Goal: Register for event/course

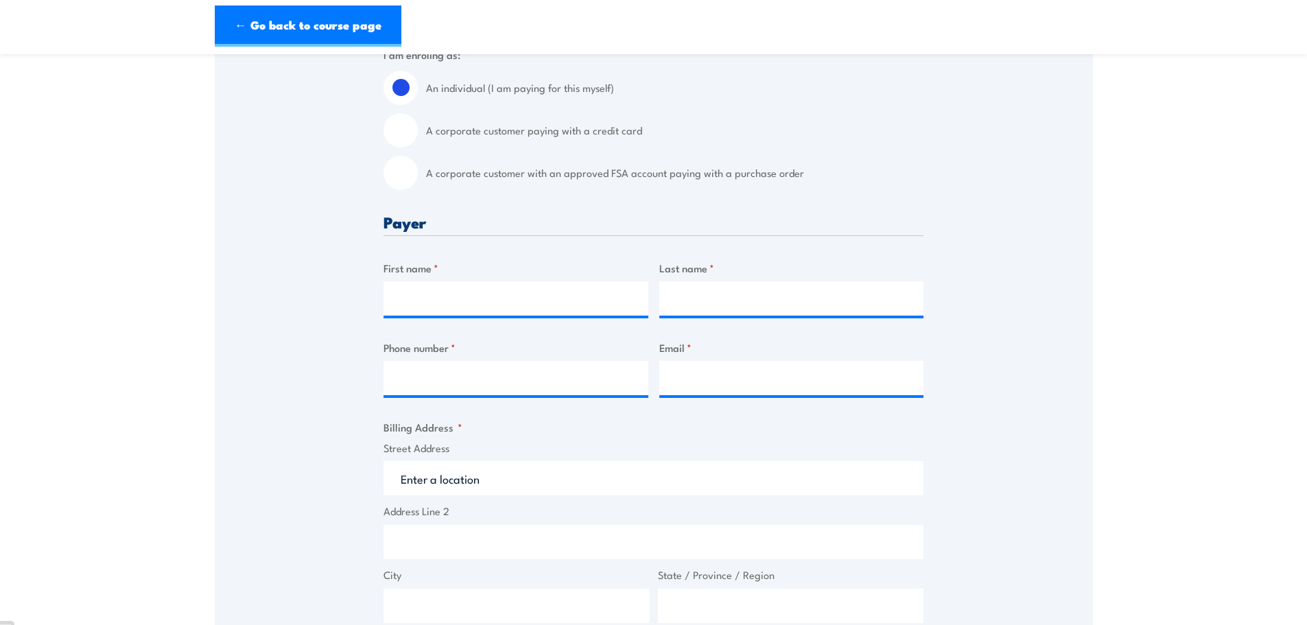
scroll to position [412, 0]
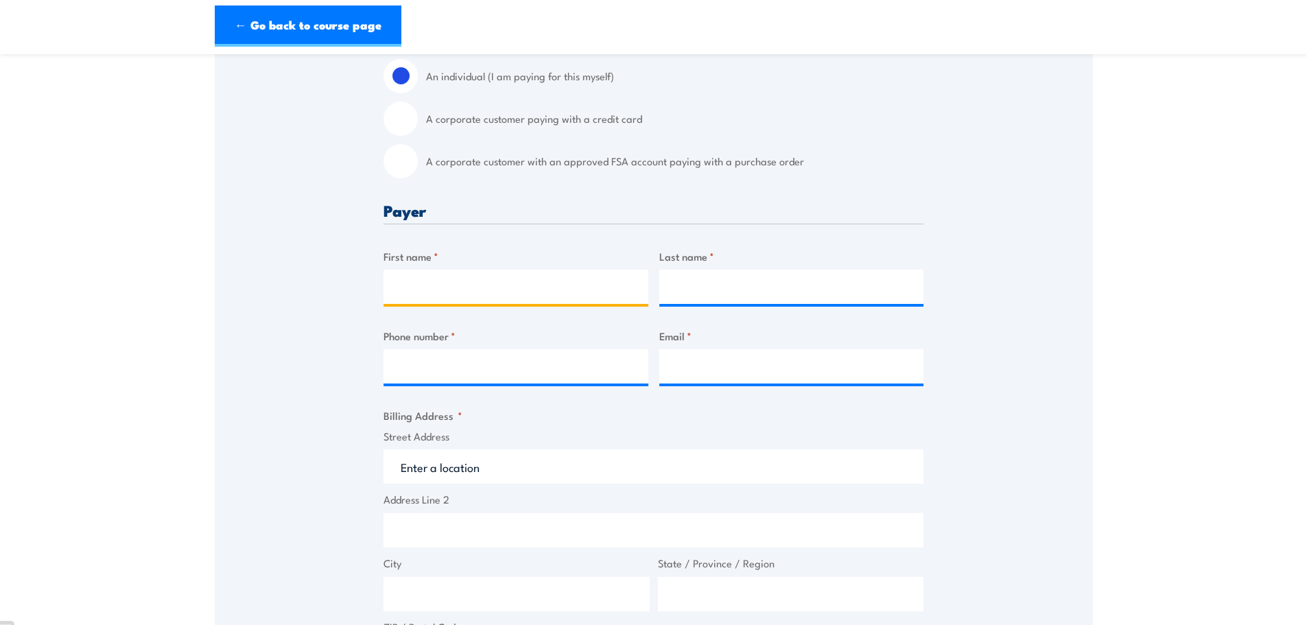
click at [525, 282] on input "First name *" at bounding box center [515, 287] width 265 height 34
click at [526, 285] on input "First name *" at bounding box center [515, 287] width 265 height 34
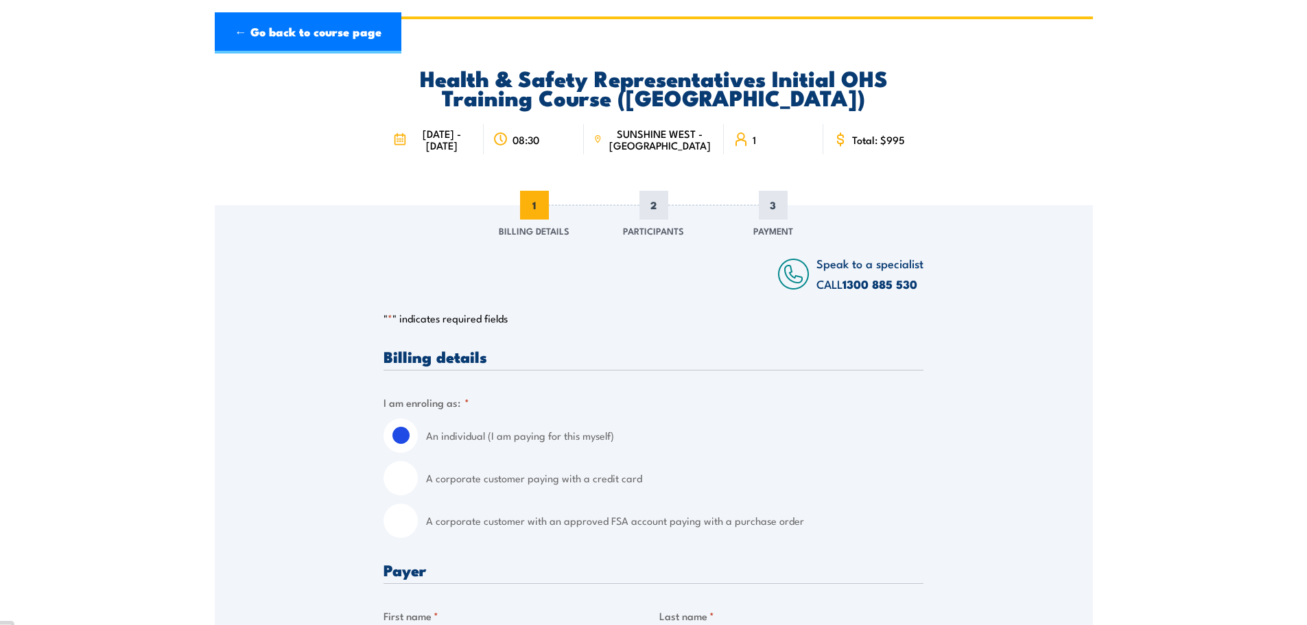
scroll to position [0, 0]
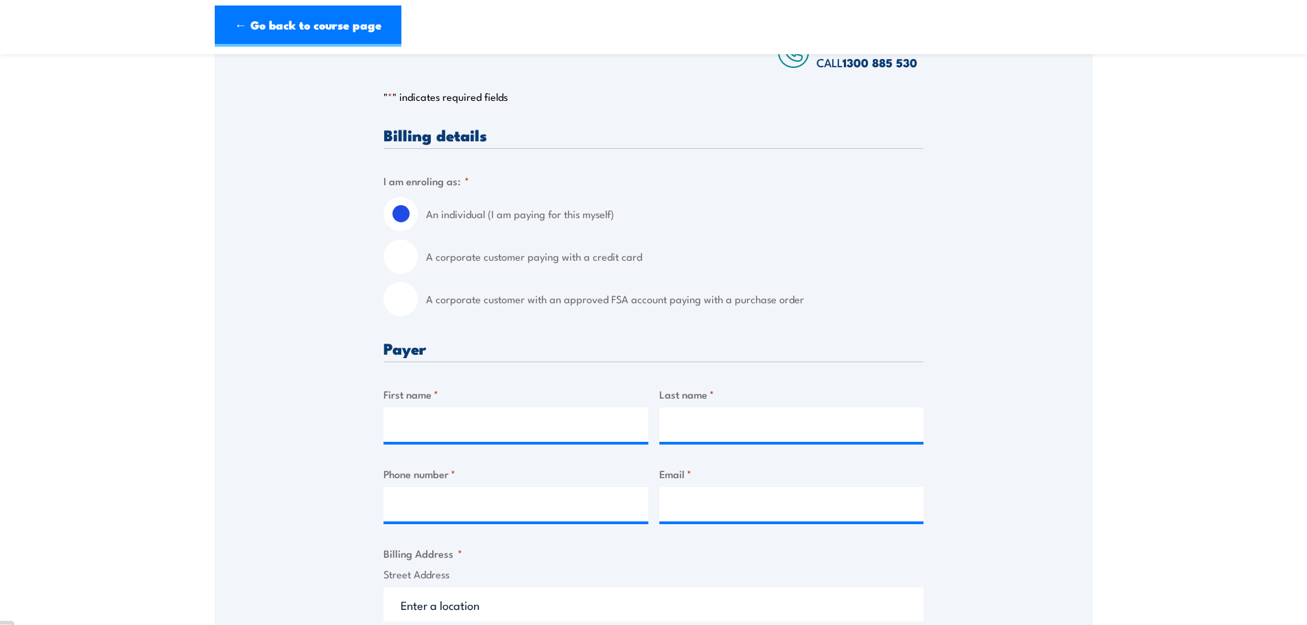
scroll to position [274, 0]
click at [540, 273] on label "A corporate customer paying with a credit card" at bounding box center [674, 256] width 497 height 34
click at [418, 273] on input "A corporate customer paying with a credit card" at bounding box center [400, 256] width 34 height 34
radio input "true"
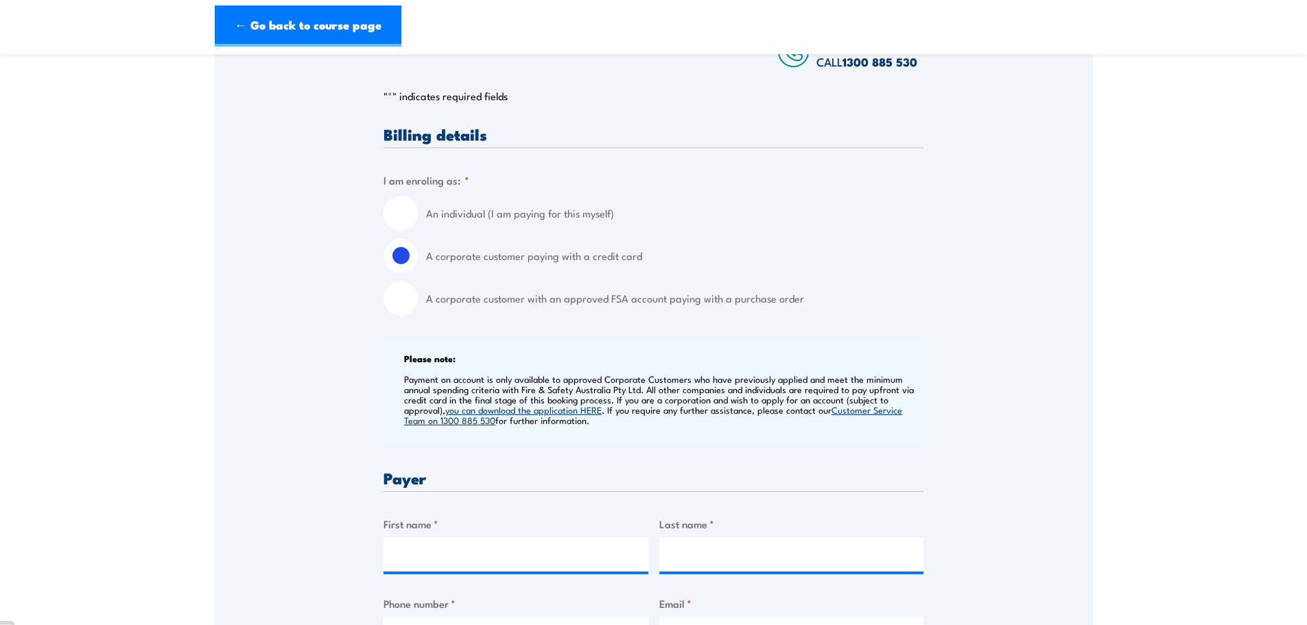
click at [445, 223] on label "An individual (I am paying for this myself)" at bounding box center [674, 213] width 497 height 34
click at [418, 223] on input "An individual (I am paying for this myself)" at bounding box center [400, 213] width 34 height 34
radio input "true"
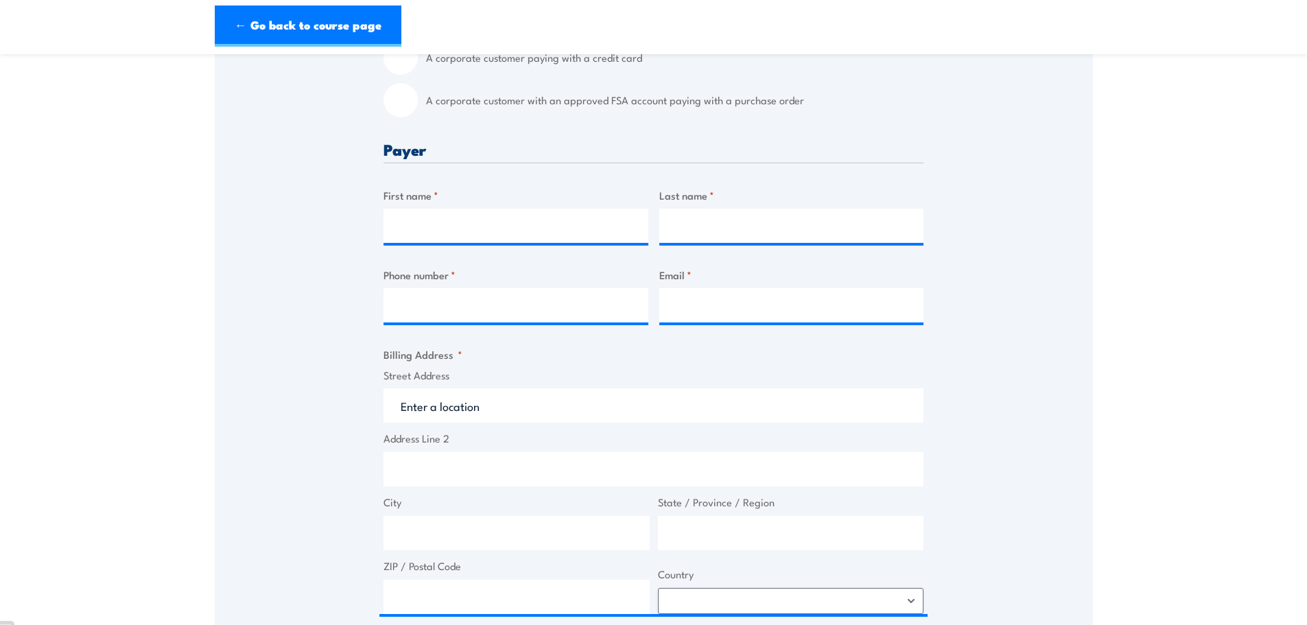
scroll to position [480, 0]
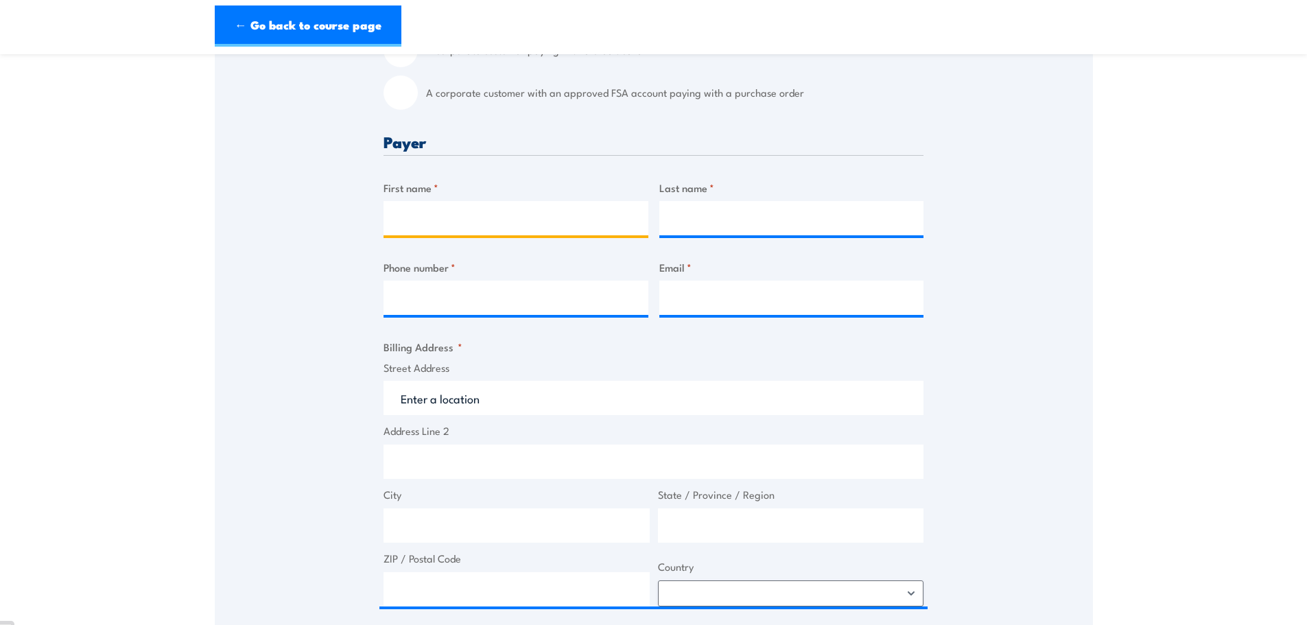
click at [522, 235] on input "First name *" at bounding box center [515, 218] width 265 height 34
type input "Hayden"
type input "M"
click at [721, 234] on input "Last name *" at bounding box center [791, 218] width 265 height 34
type input "Meloury"
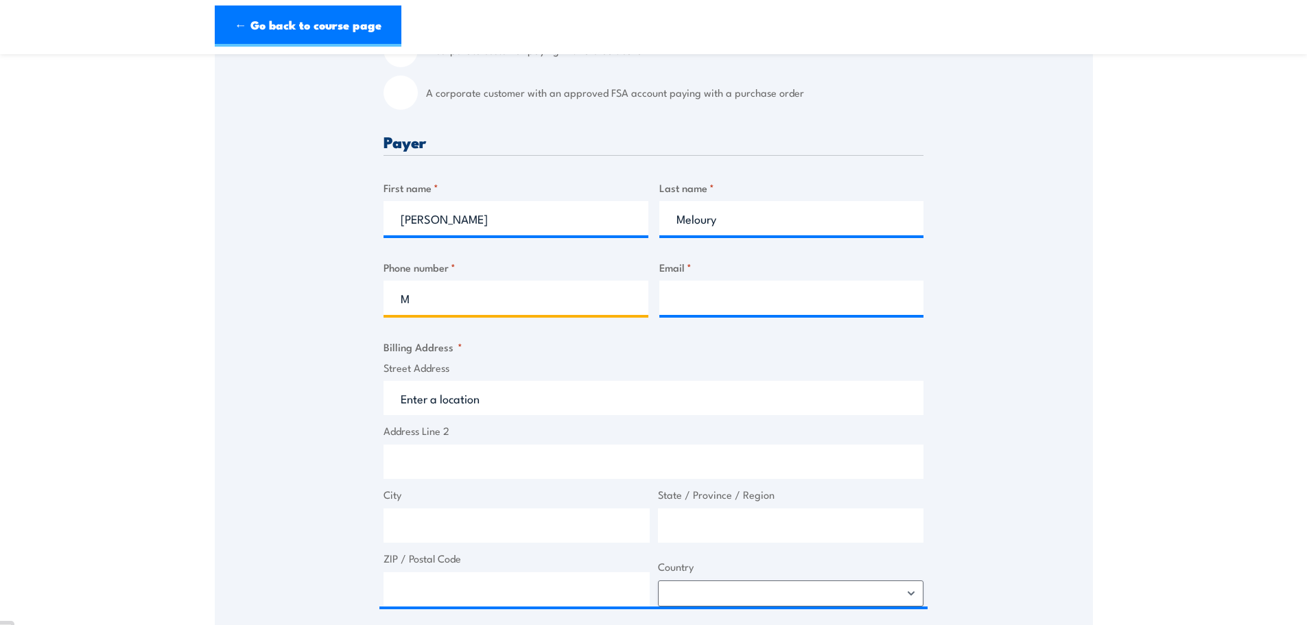
click at [585, 314] on input "M" at bounding box center [515, 298] width 265 height 34
type input "0421329315"
click at [739, 293] on input "Email *" at bounding box center [791, 298] width 265 height 34
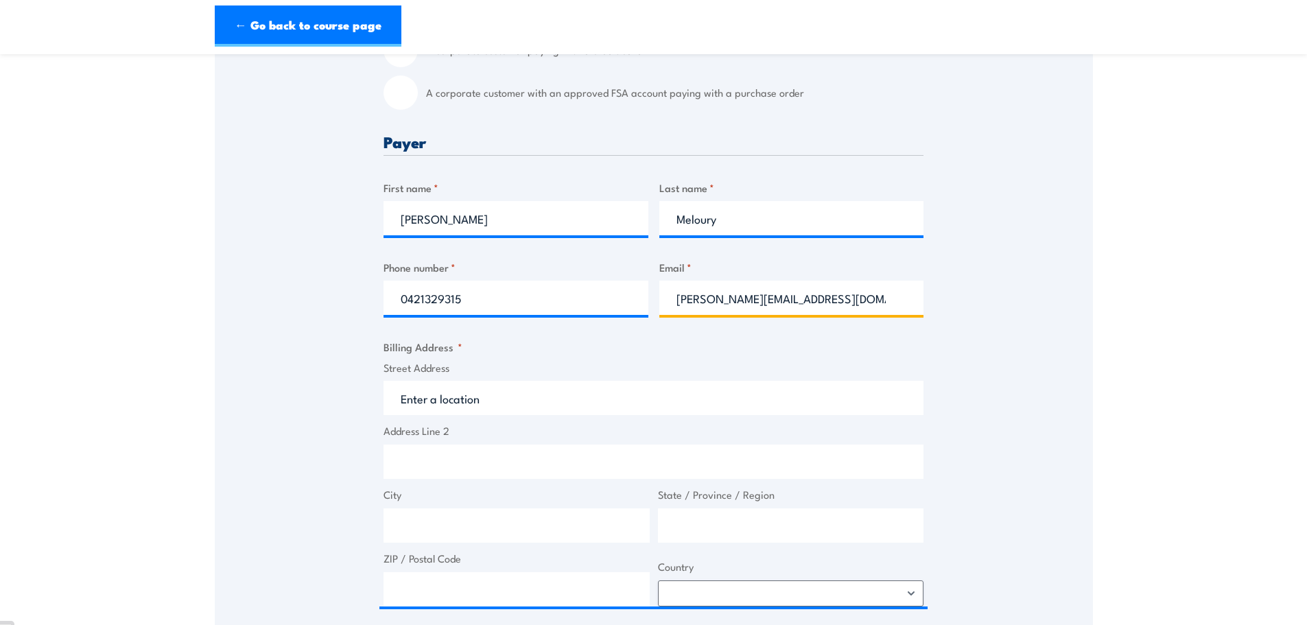
type input "hayden.t.meloury@hotmail.com"
click at [698, 358] on fieldset "Billing Address * Street Address Address Line 2 City State / Province / Region …" at bounding box center [653, 473] width 540 height 268
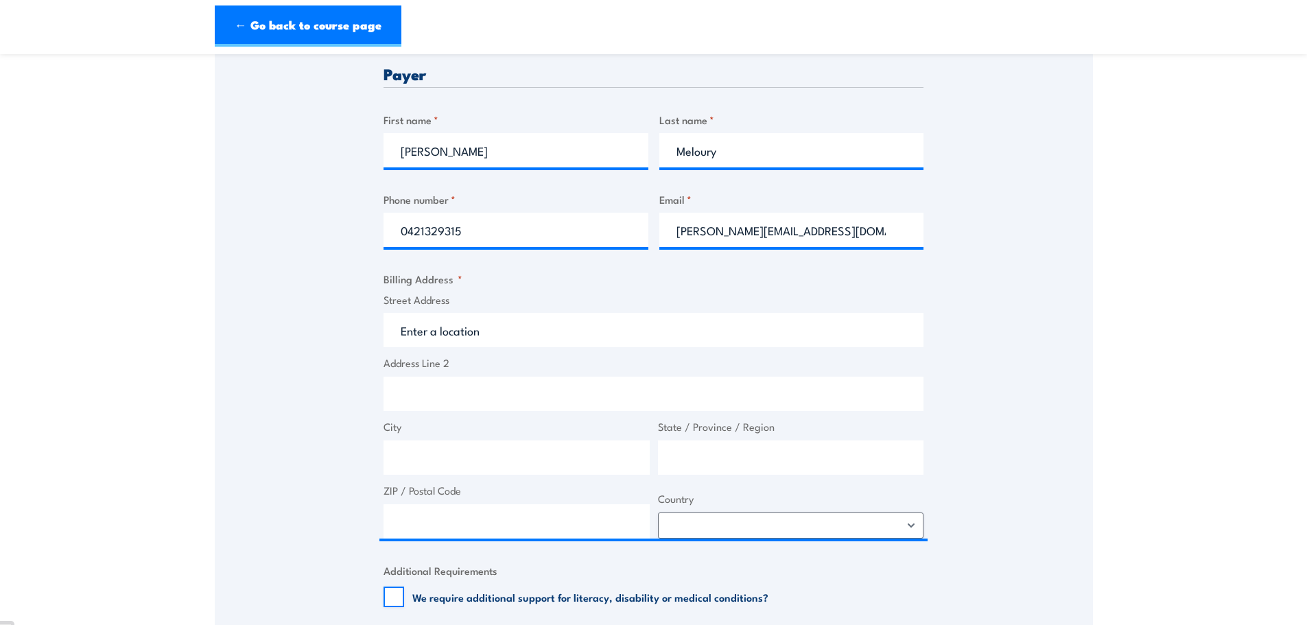
scroll to position [549, 0]
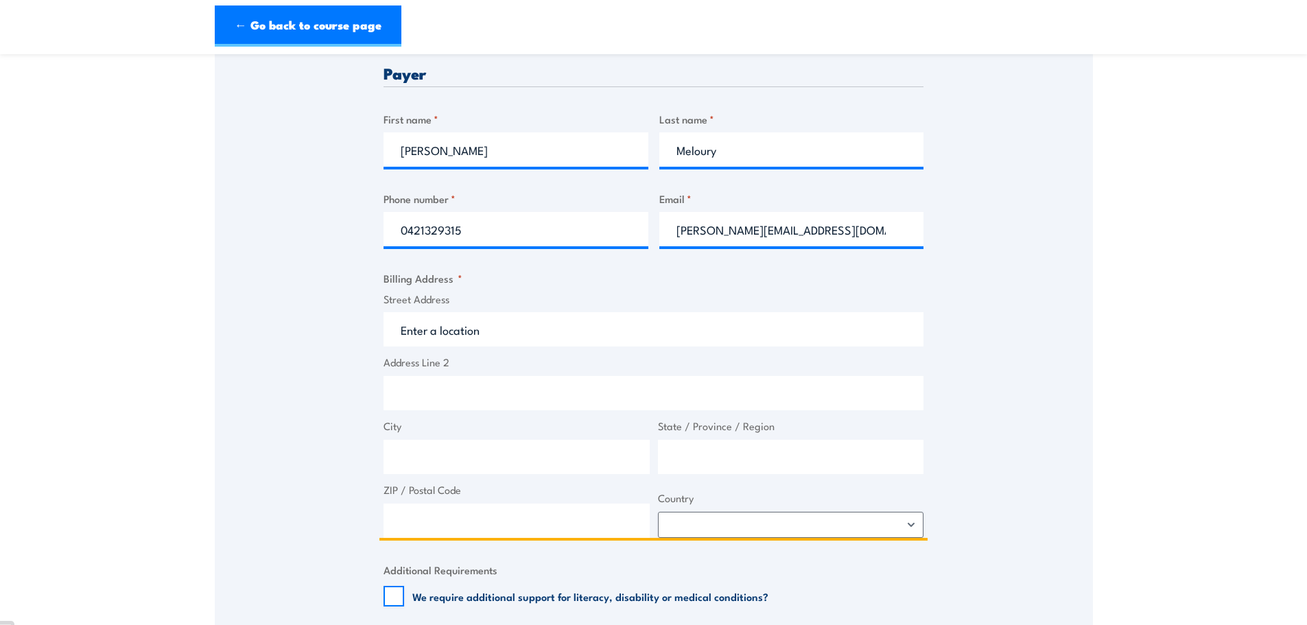
click at [510, 333] on input "Street Address" at bounding box center [653, 329] width 540 height 34
click at [507, 341] on input "Street Address" at bounding box center [653, 329] width 540 height 34
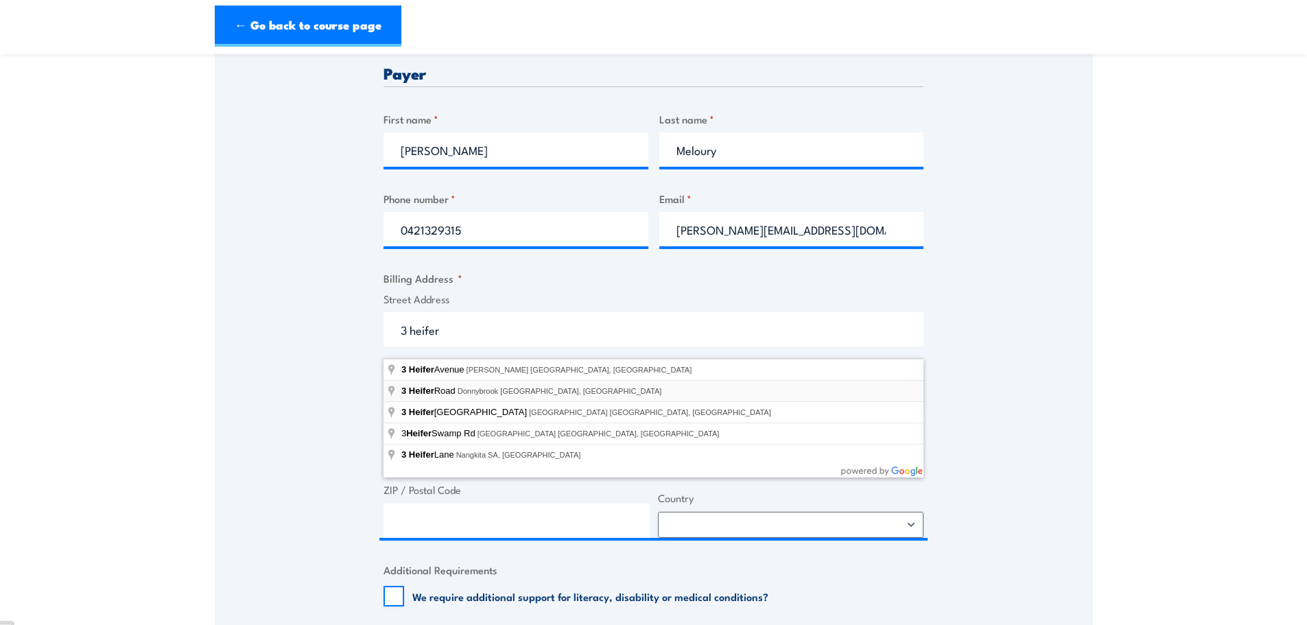
type input "3 Heifer Road, Donnybrook VIC, Australia"
type input "3 Heifer Rd"
type input "Donnybrook"
type input "Victoria"
type input "3064"
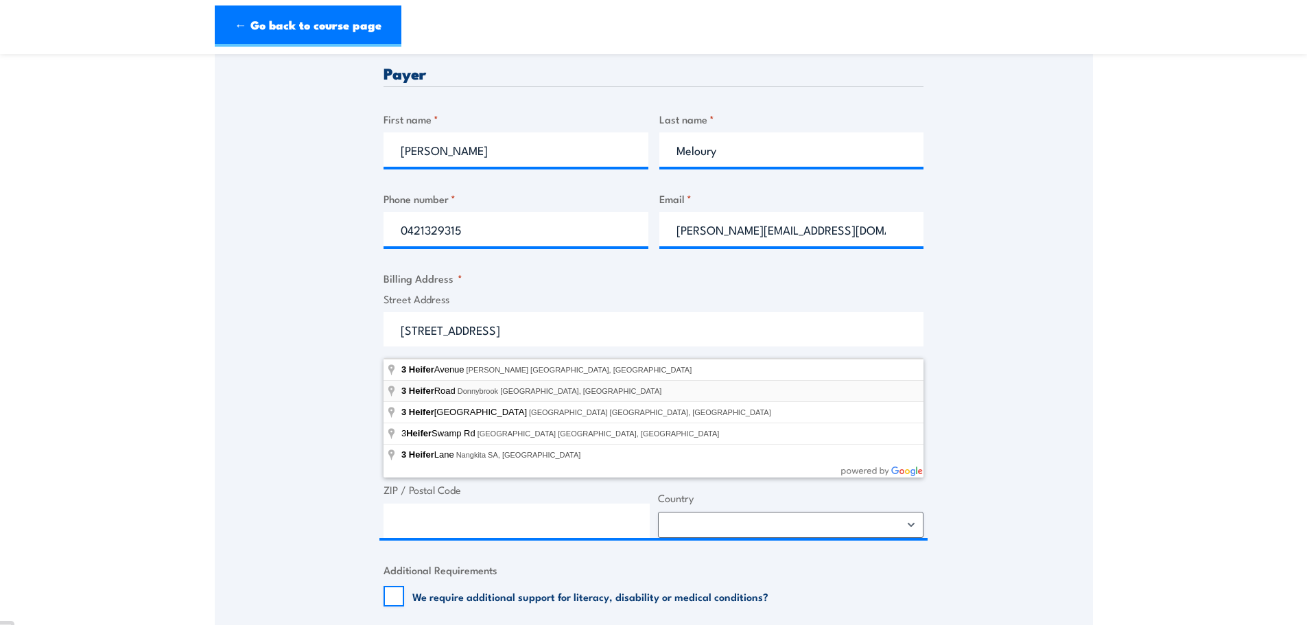
select select "Australia"
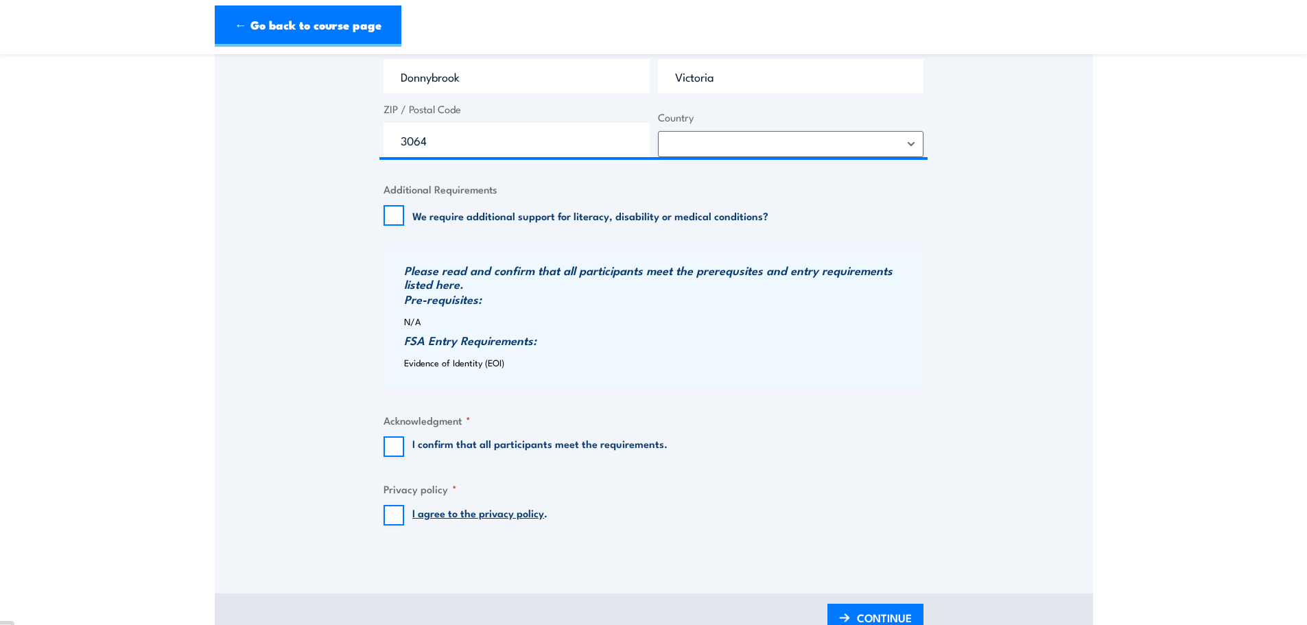
scroll to position [960, 0]
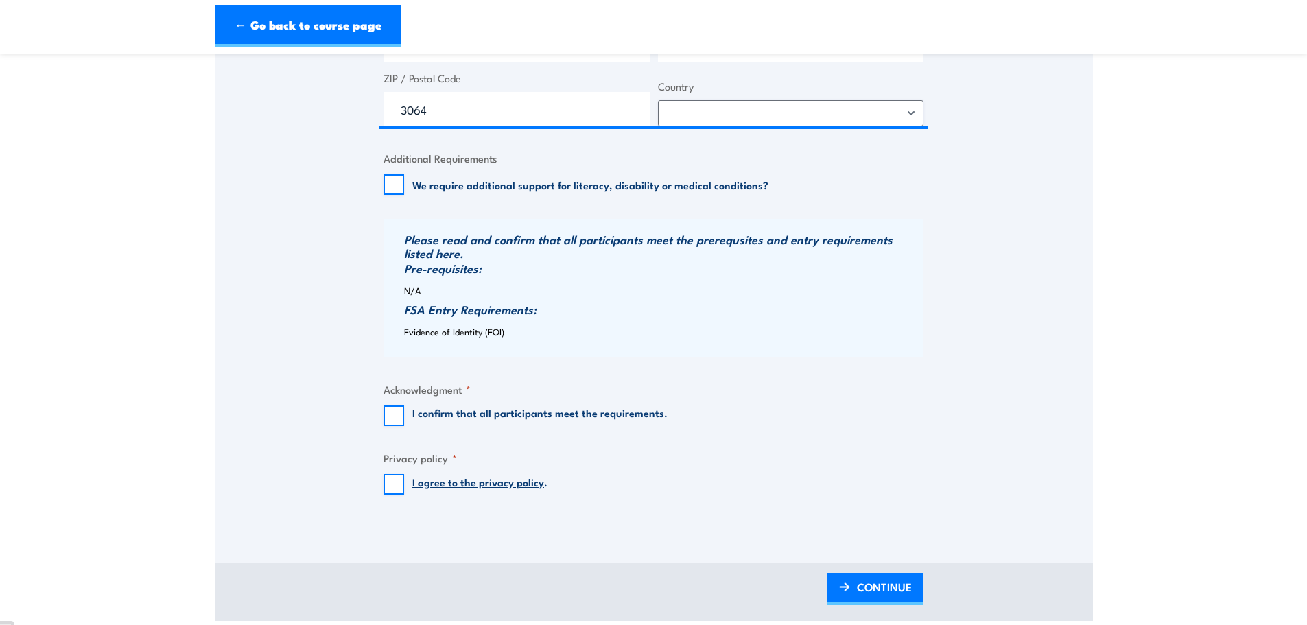
click at [497, 426] on label "I confirm that all participants meet the requirements." at bounding box center [539, 415] width 255 height 21
click at [404, 426] on input "I confirm that all participants meet the requirements." at bounding box center [393, 415] width 21 height 21
checkbox input "true"
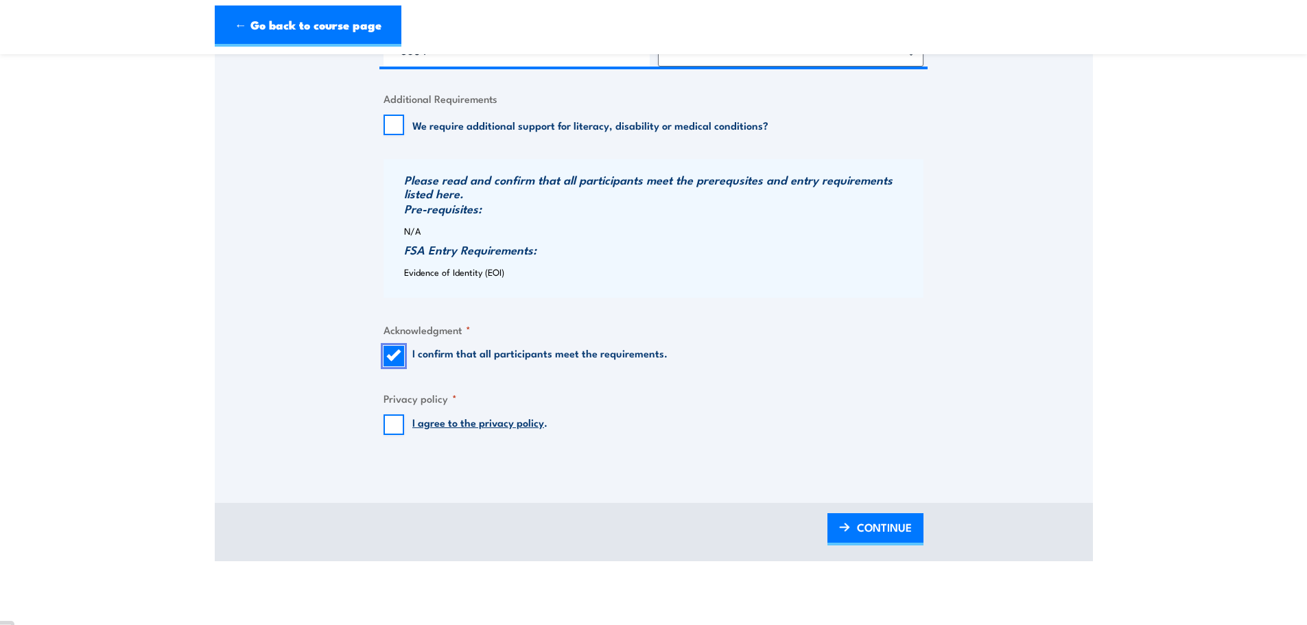
scroll to position [1097, 0]
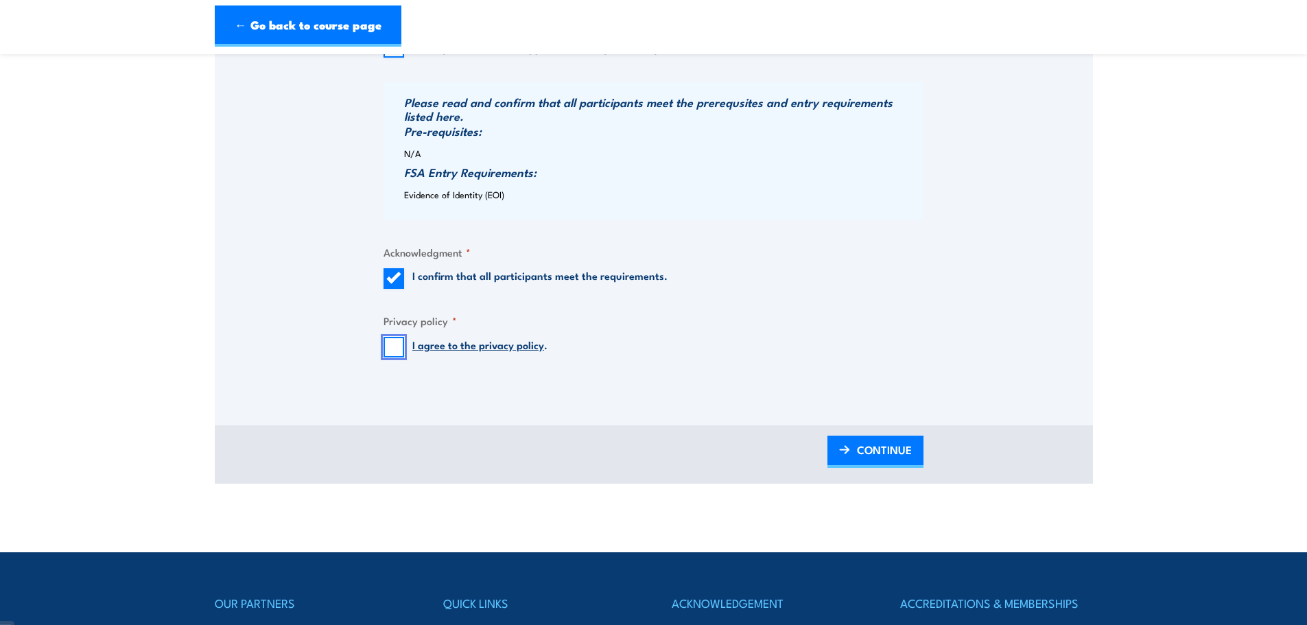
click at [398, 357] on input "I agree to the privacy policy ." at bounding box center [393, 347] width 21 height 21
checkbox input "true"
click at [877, 455] on span "CONTINUE" at bounding box center [884, 449] width 55 height 36
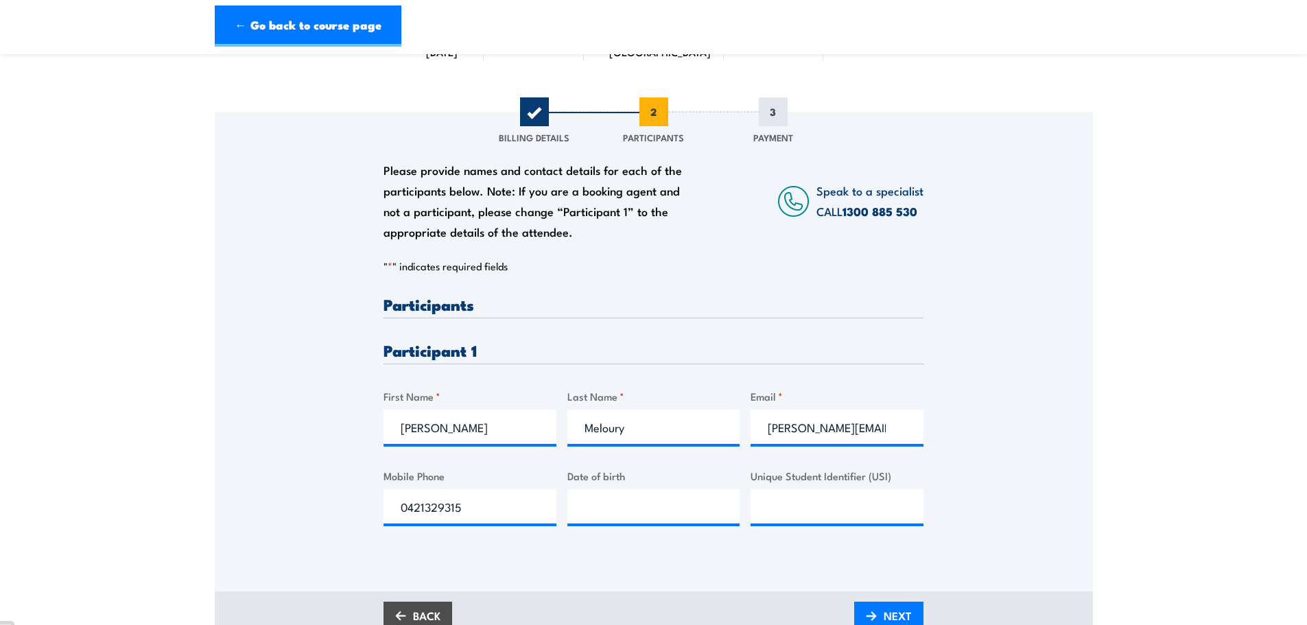
scroll to position [343, 0]
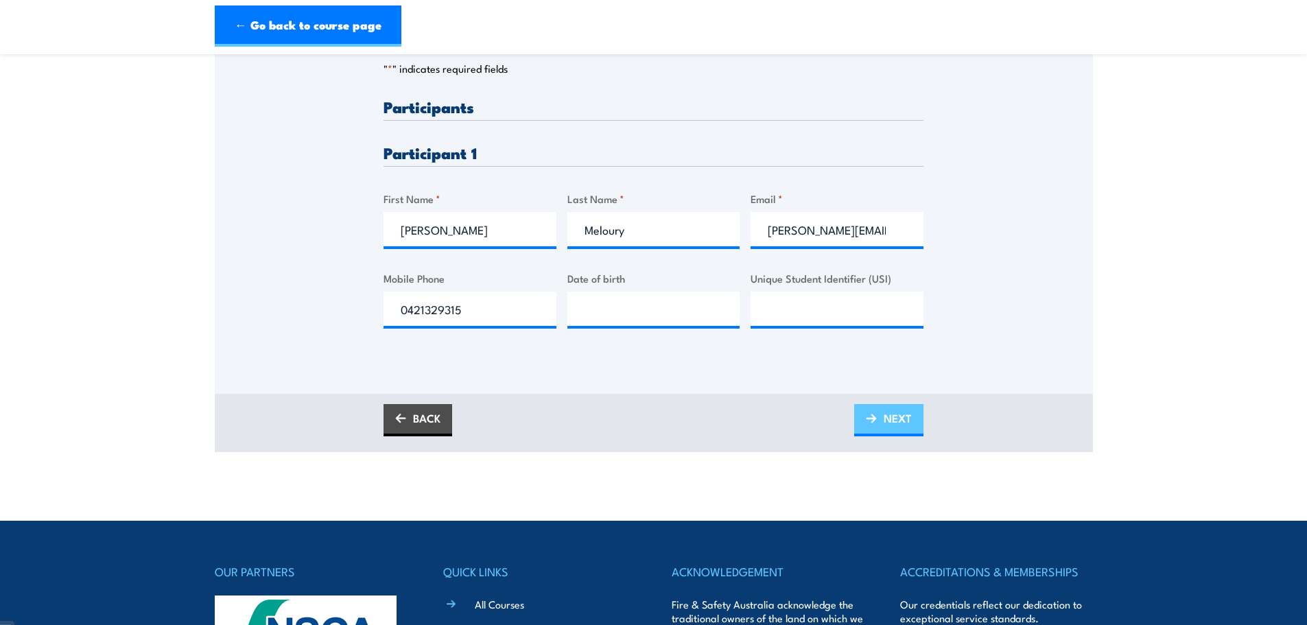
click at [875, 423] on img at bounding box center [871, 419] width 11 height 10
type input "__/__/____"
click at [640, 319] on input "__/__/____" at bounding box center [653, 309] width 173 height 34
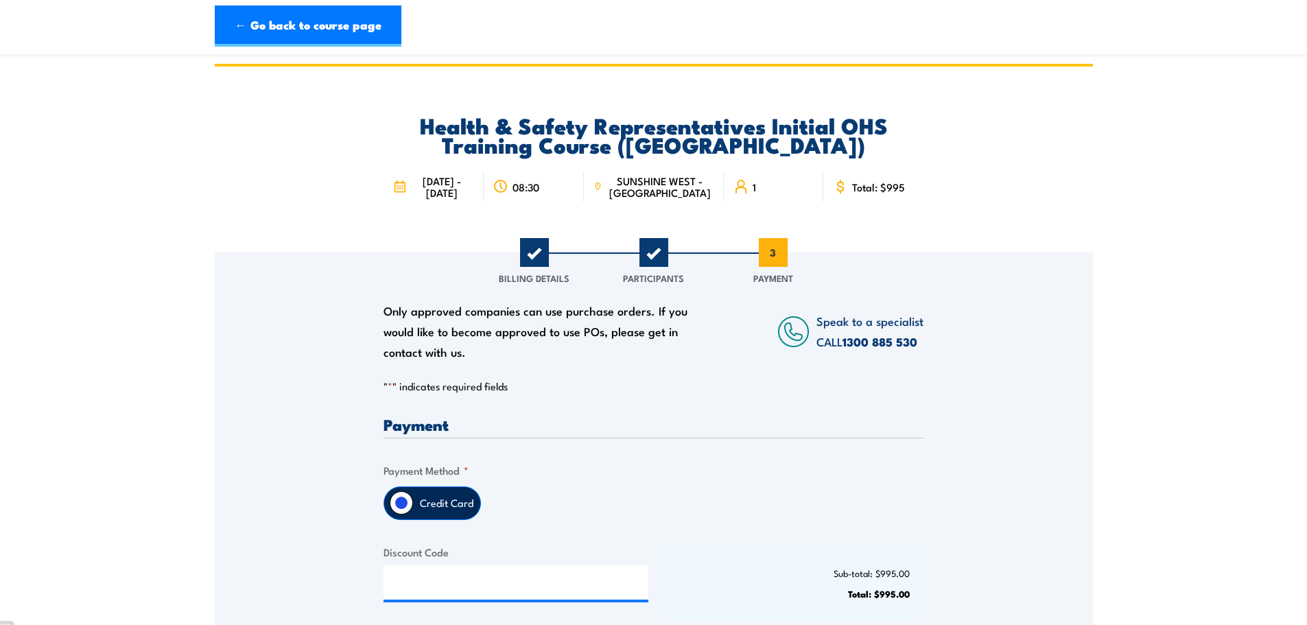
scroll to position [0, 0]
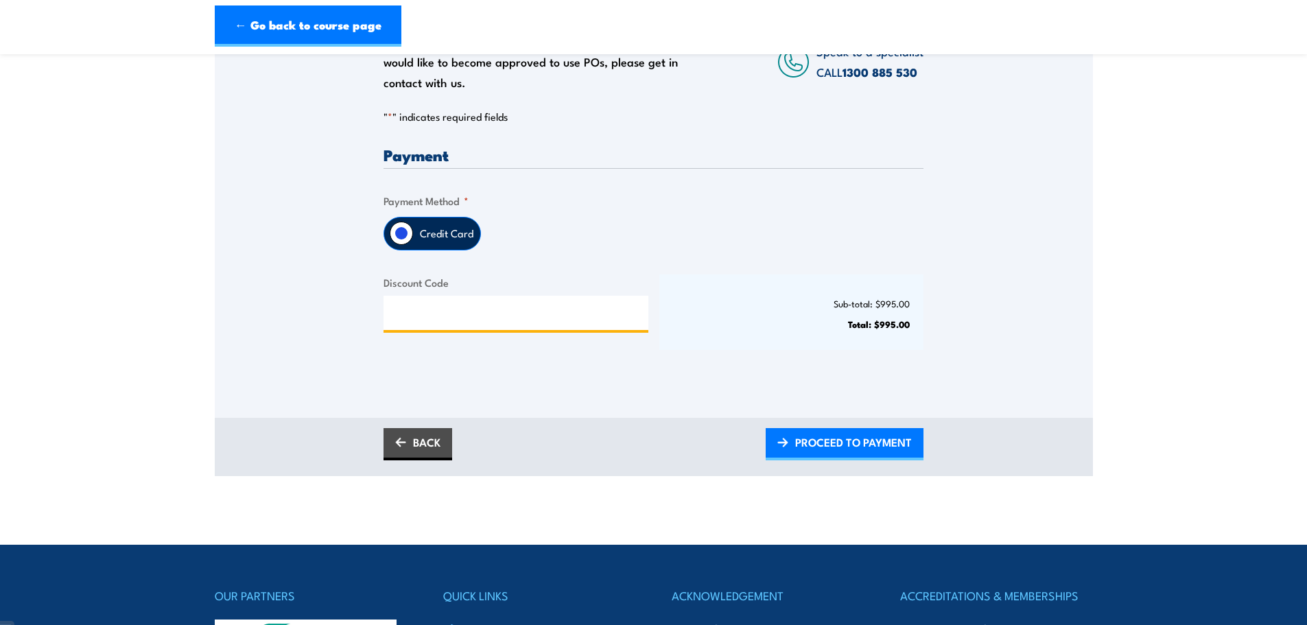
click at [525, 321] on input "Discount Code" at bounding box center [515, 313] width 265 height 34
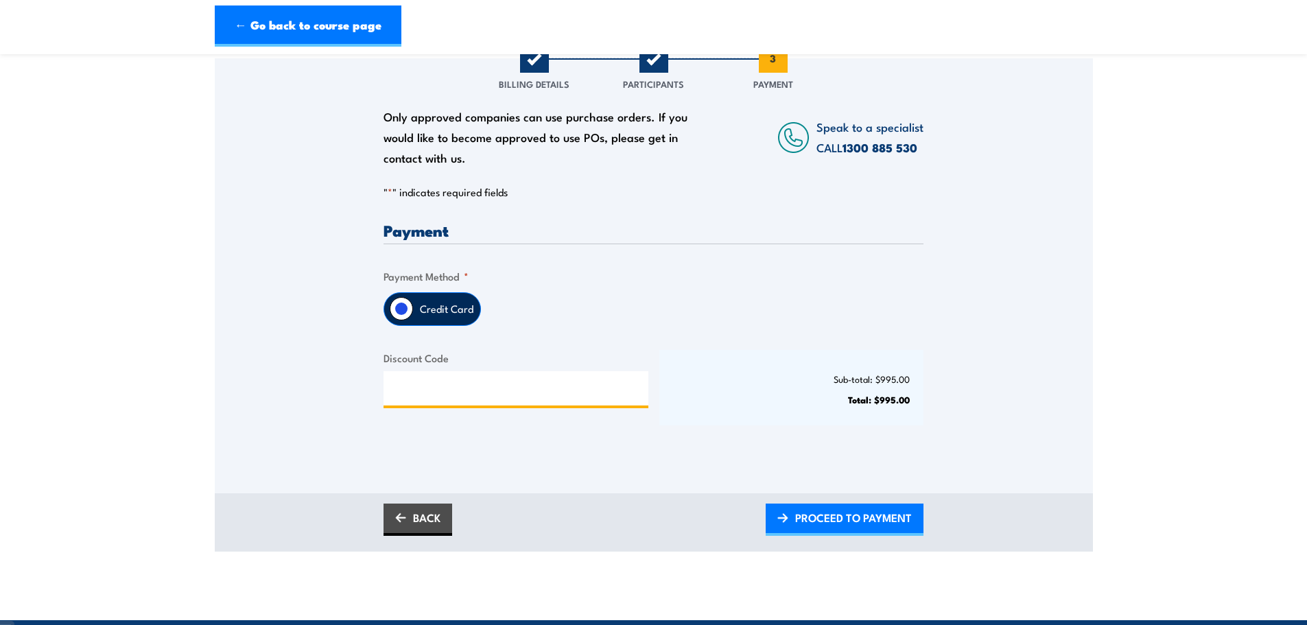
scroll to position [206, 0]
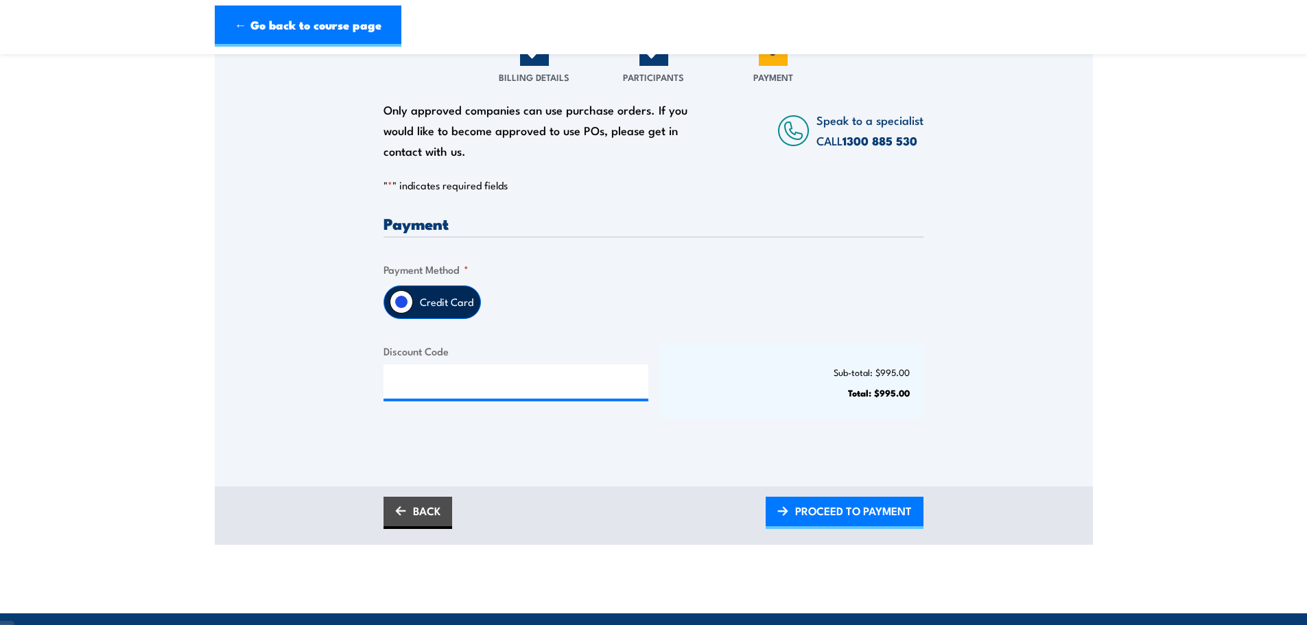
drag, startPoint x: 436, startPoint y: 519, endPoint x: 701, endPoint y: 394, distance: 293.6
click at [436, 519] on link "BACK" at bounding box center [417, 513] width 69 height 32
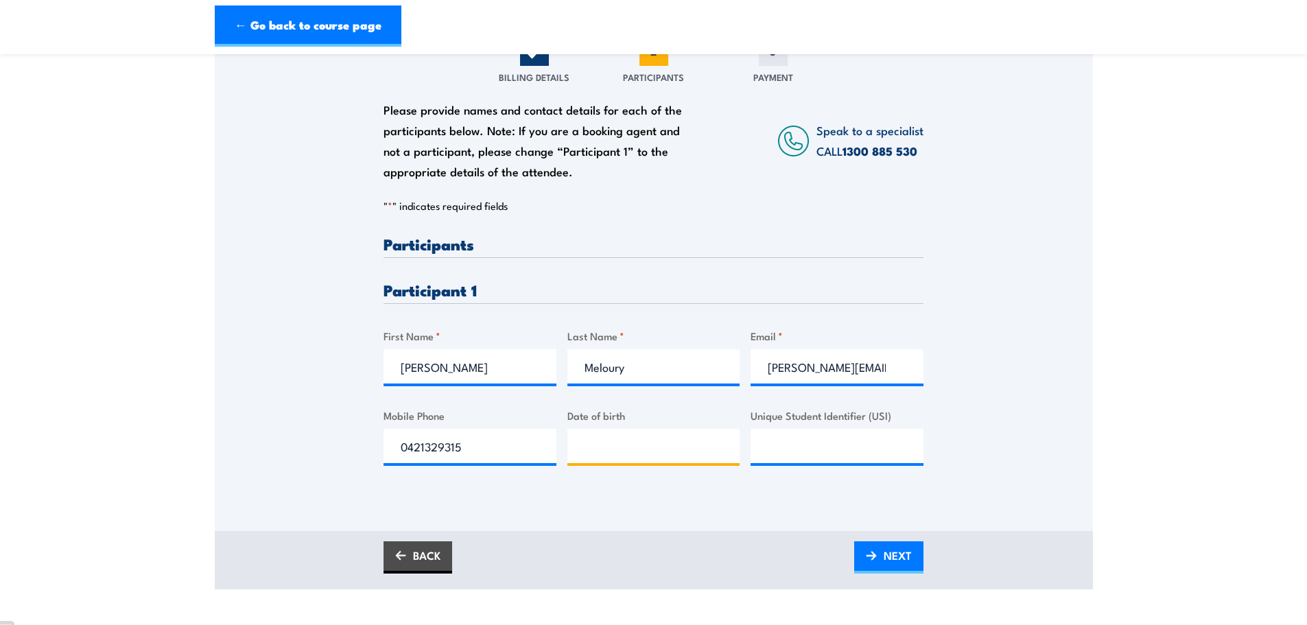
type input "__/__/____"
click at [600, 449] on input "__/__/____" at bounding box center [653, 446] width 173 height 34
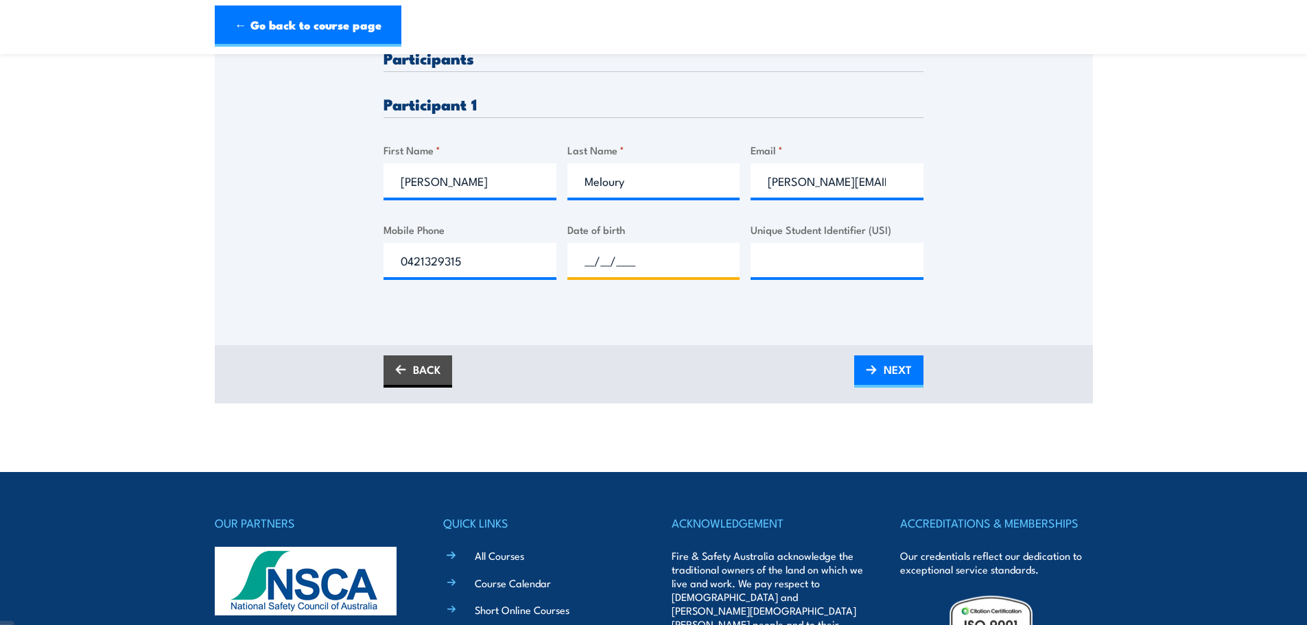
scroll to position [412, 0]
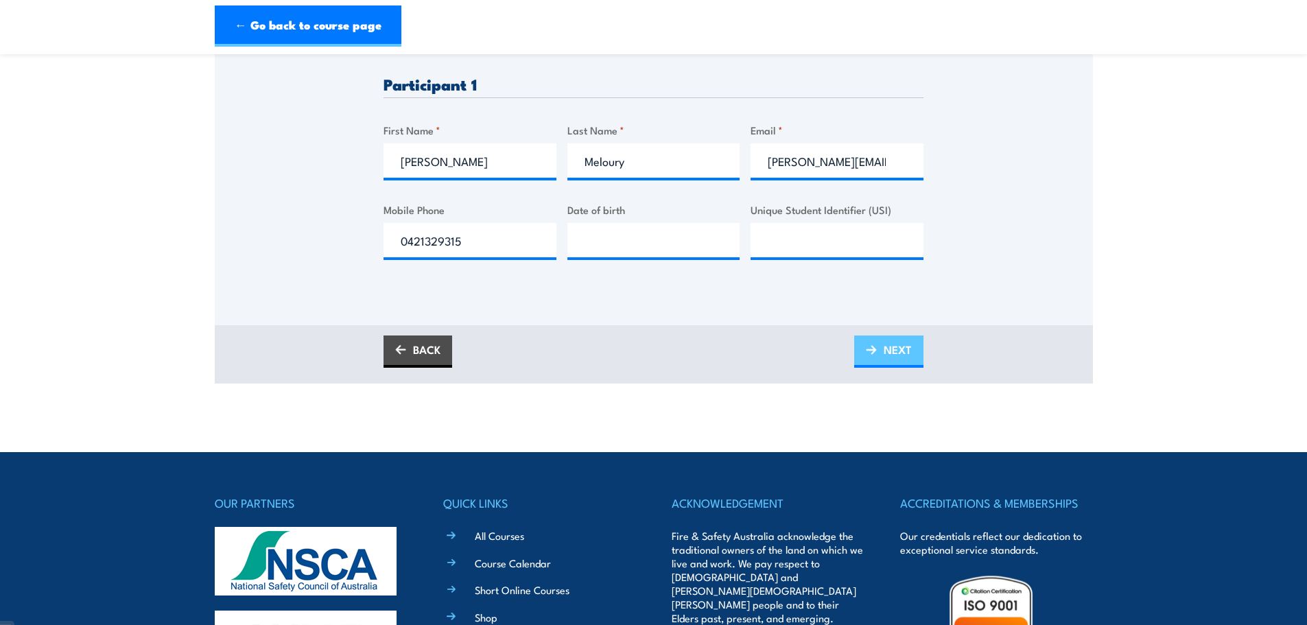
click at [874, 355] on img at bounding box center [871, 350] width 11 height 10
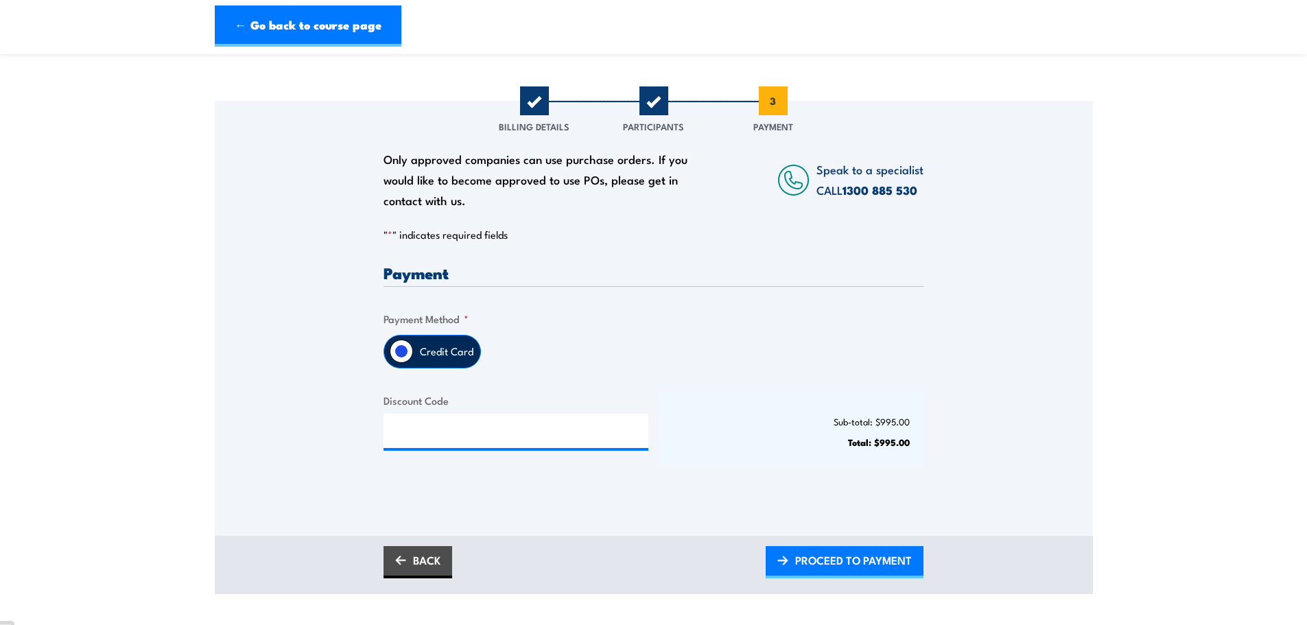
scroll to position [206, 0]
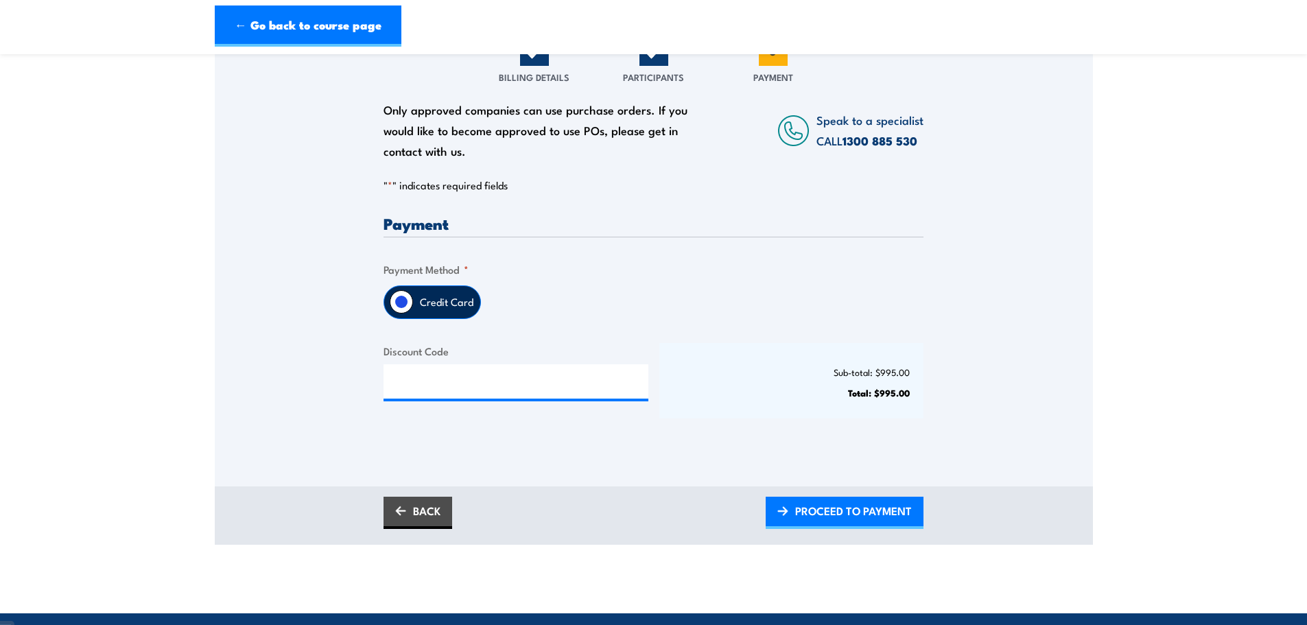
click at [447, 310] on label "Credit Card" at bounding box center [446, 302] width 67 height 32
click at [413, 310] on input "Credit Card" at bounding box center [401, 301] width 23 height 23
click at [512, 399] on input "Discount Code" at bounding box center [515, 381] width 265 height 34
click at [502, 399] on input "Discount Code" at bounding box center [515, 381] width 265 height 34
click at [499, 381] on input "Discount Code" at bounding box center [515, 381] width 265 height 34
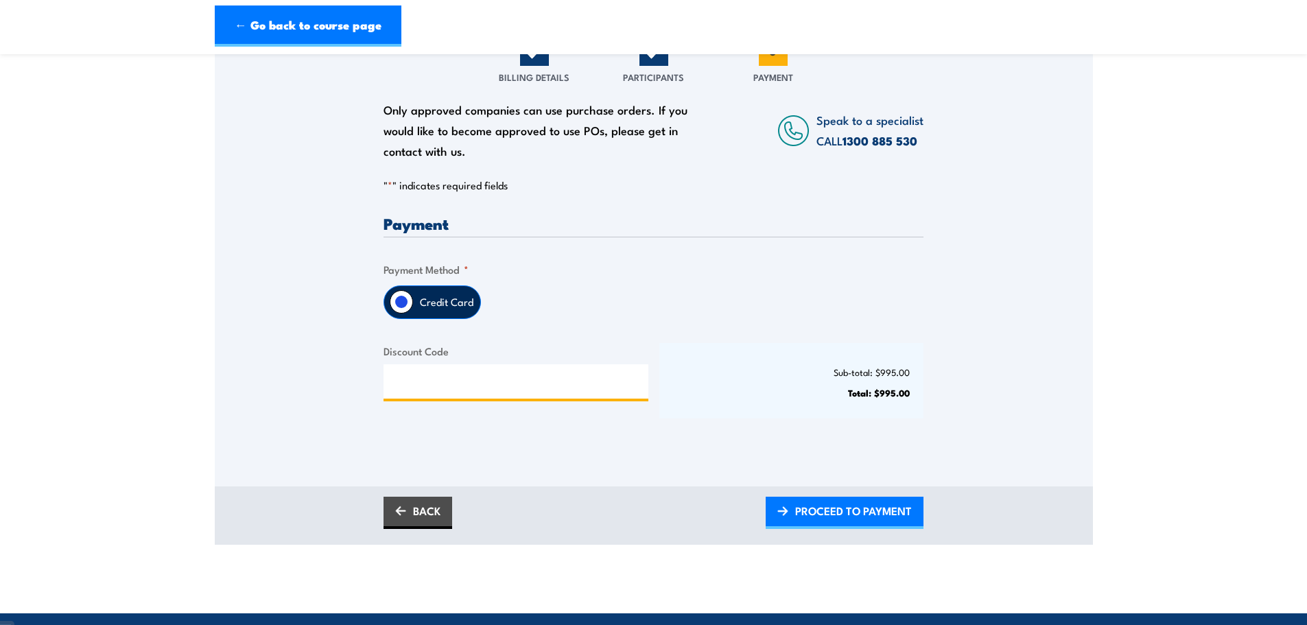
click at [567, 391] on input "Discount Code" at bounding box center [515, 381] width 265 height 34
type input "FALL30"
drag, startPoint x: 856, startPoint y: 532, endPoint x: 748, endPoint y: 349, distance: 212.2
click at [856, 529] on span "APPLY DISCOUNT CODE" at bounding box center [851, 510] width 119 height 36
click at [609, 399] on div "FALL30" at bounding box center [515, 381] width 265 height 34
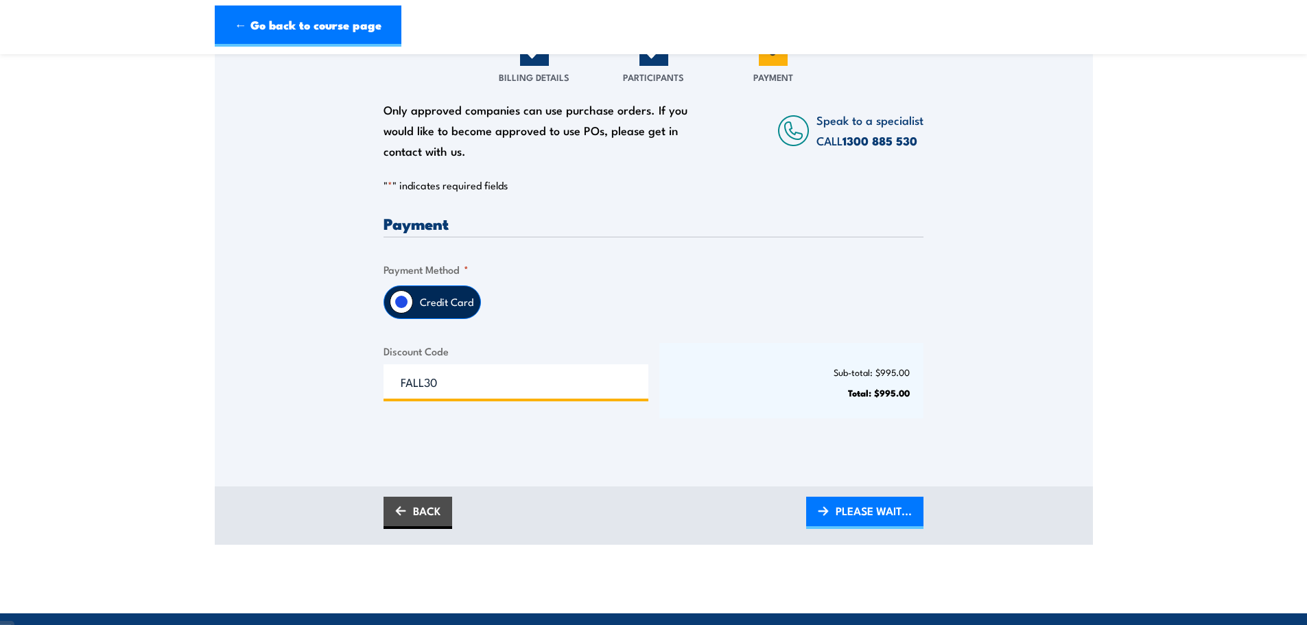
click at [611, 398] on input "FALL30" at bounding box center [515, 381] width 265 height 34
click at [837, 521] on span "PLEASE WAIT..." at bounding box center [873, 510] width 76 height 36
click at [608, 359] on label "Discount Code" at bounding box center [515, 351] width 265 height 16
click at [608, 364] on input "FALL30" at bounding box center [515, 381] width 265 height 34
click at [418, 318] on label "Credit Card" at bounding box center [446, 302] width 67 height 32
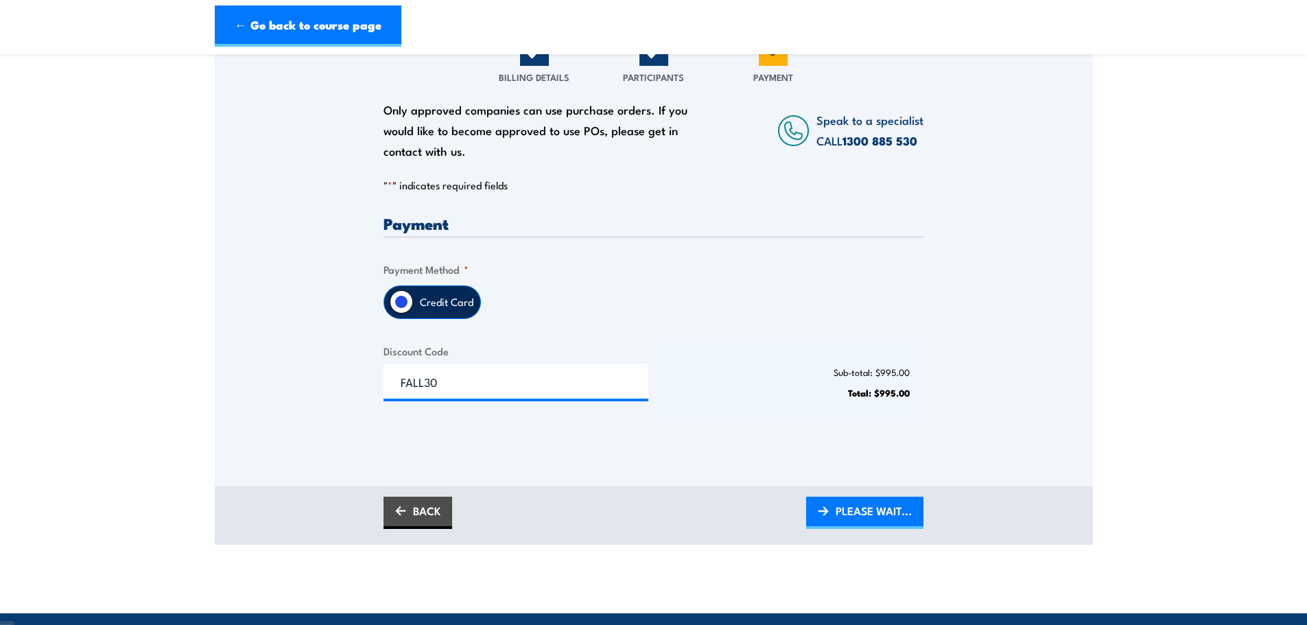
click at [413, 313] on input "Credit Card" at bounding box center [401, 301] width 23 height 23
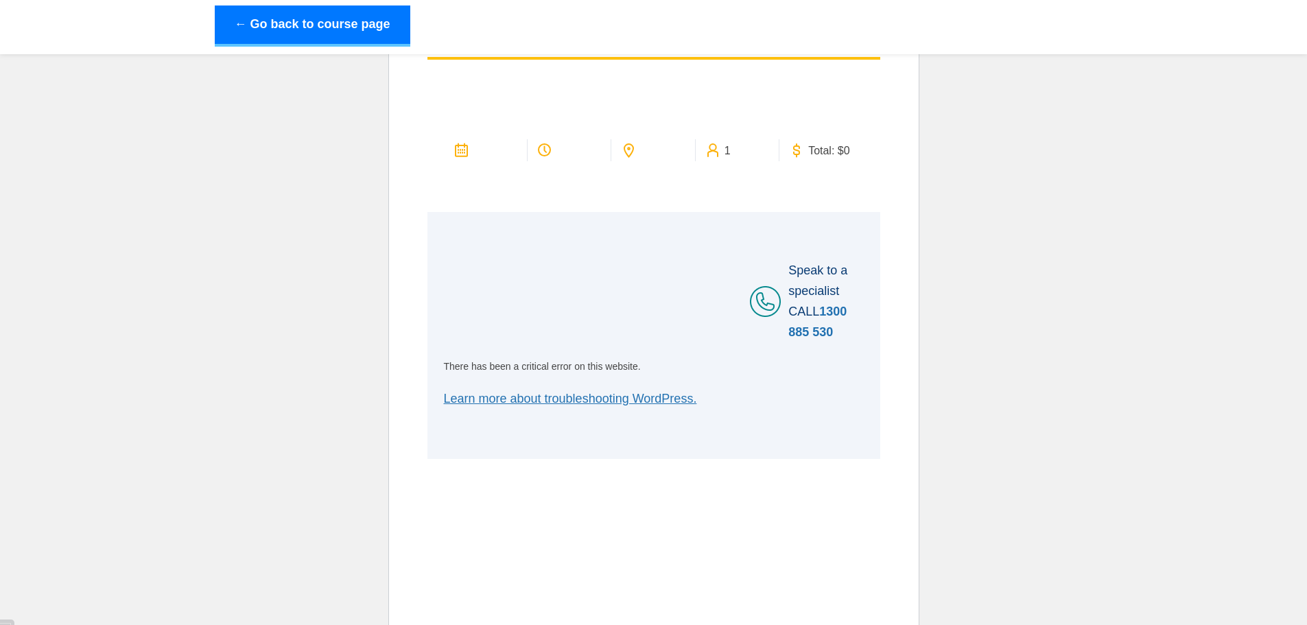
scroll to position [60, 0]
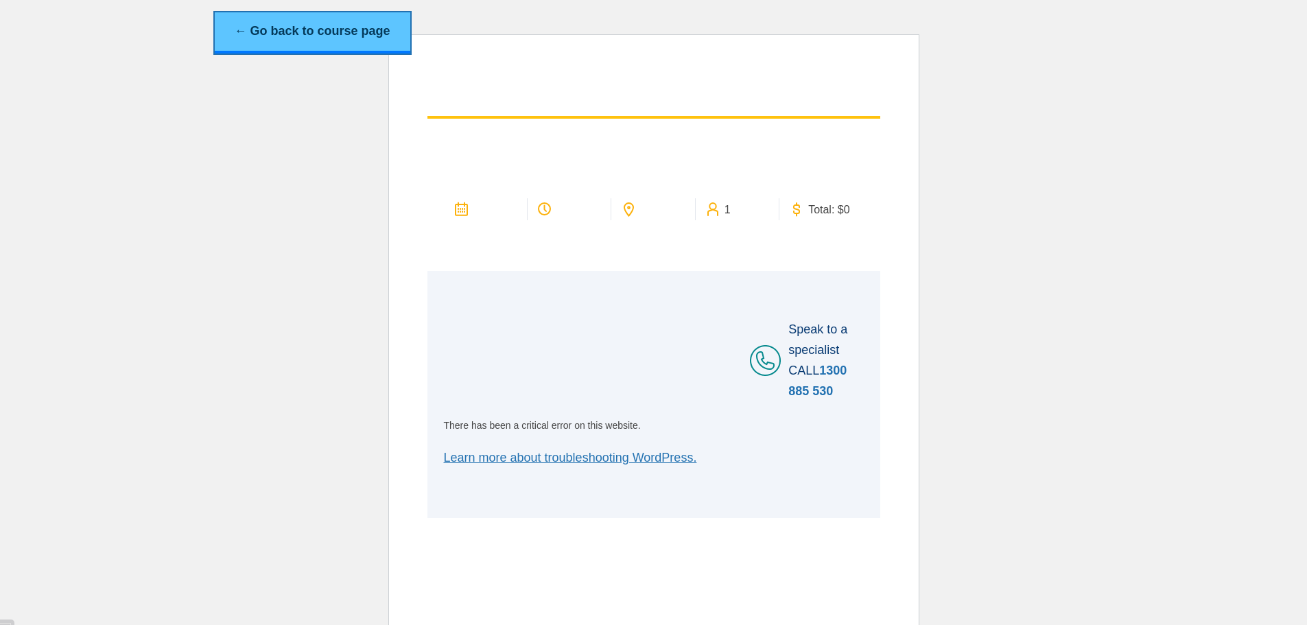
click at [295, 25] on link "← Go back to course page" at bounding box center [312, 32] width 195 height 41
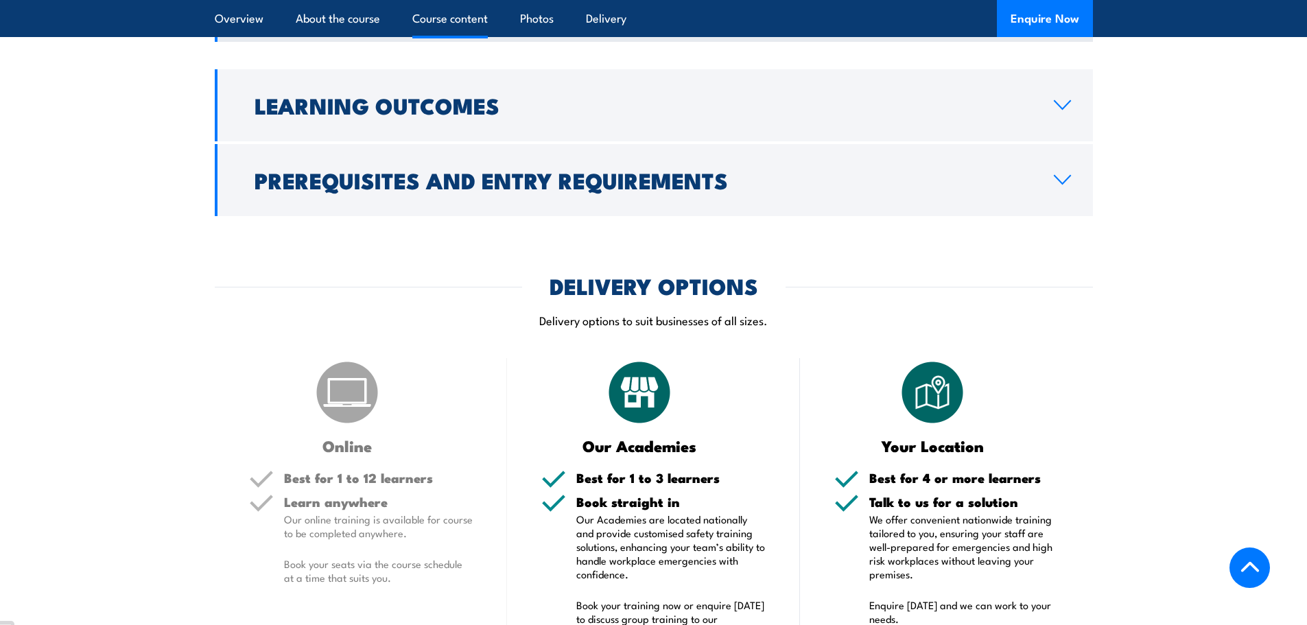
scroll to position [950, 0]
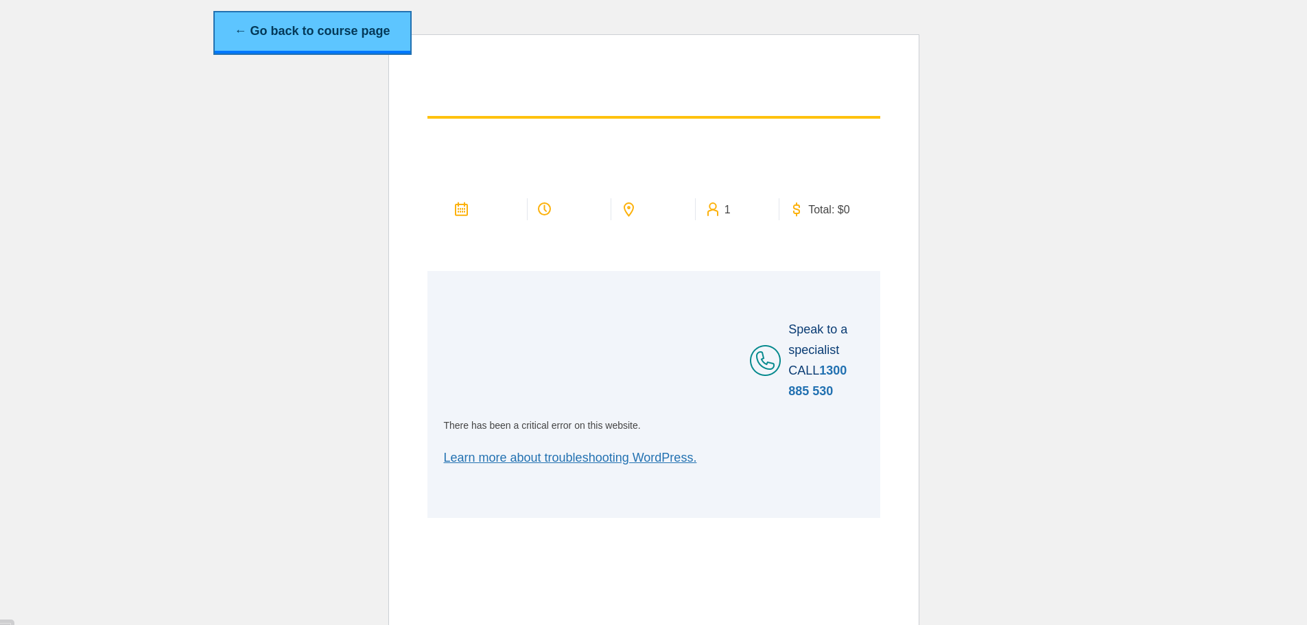
click at [364, 32] on link "← Go back to course page" at bounding box center [312, 32] width 195 height 41
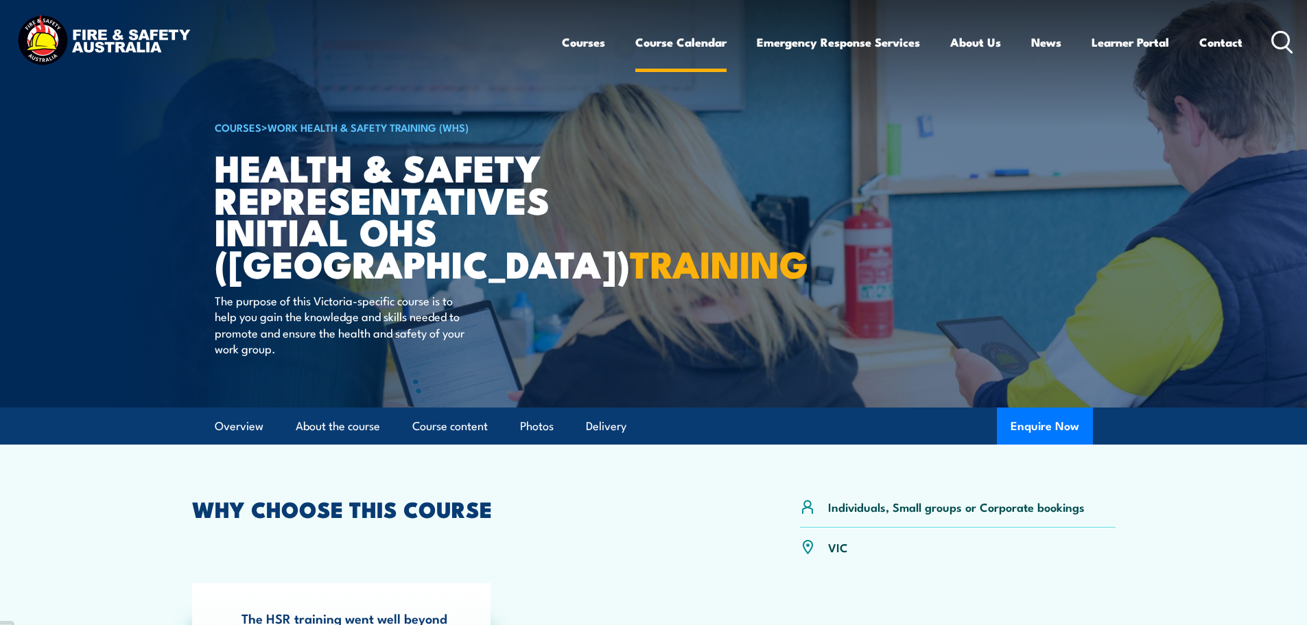
click at [704, 45] on link "Course Calendar" at bounding box center [680, 42] width 91 height 36
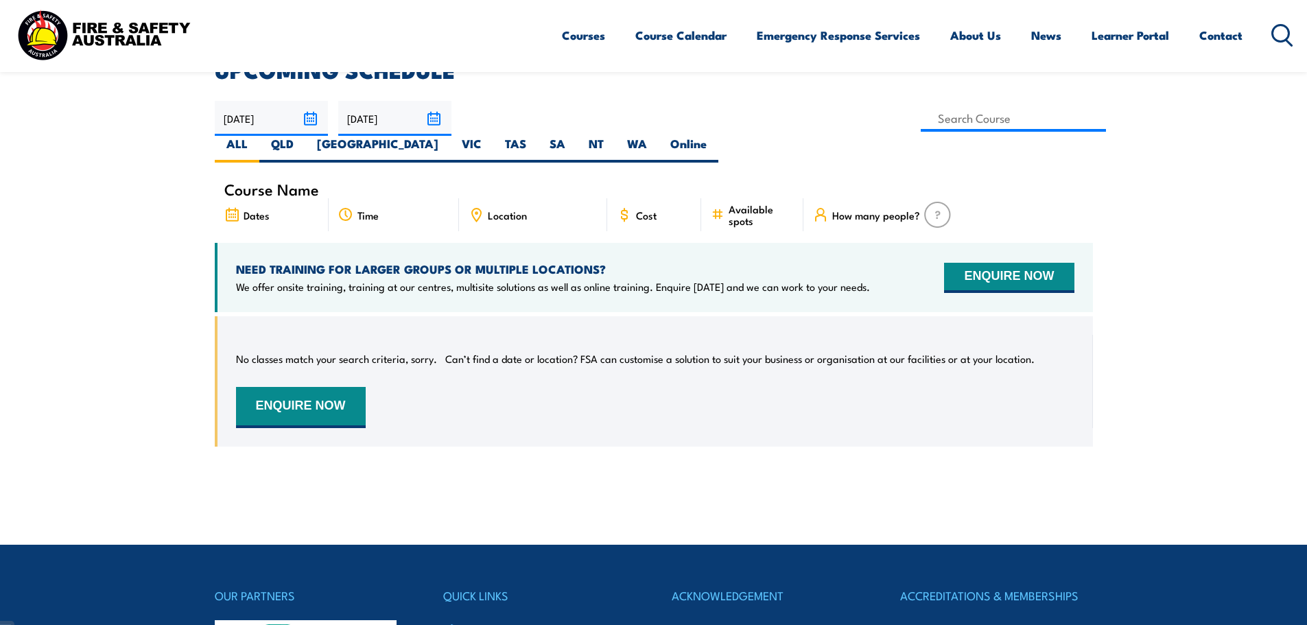
scroll to position [274, 0]
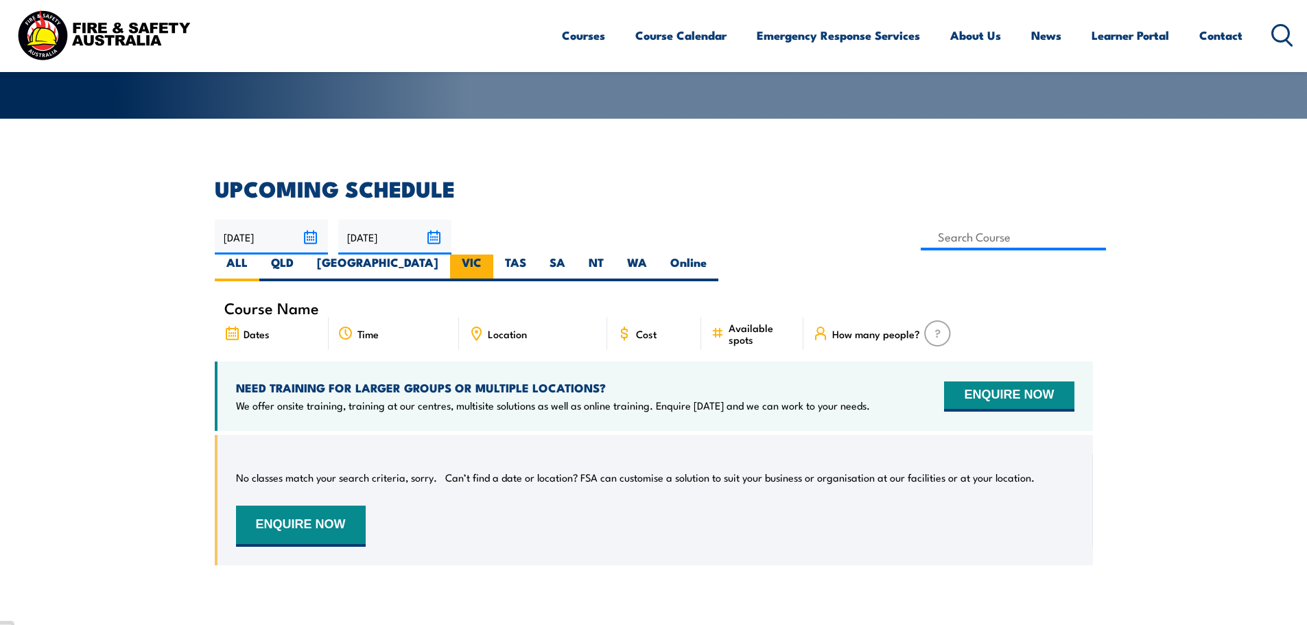
click at [493, 254] on label "VIC" at bounding box center [471, 267] width 43 height 27
click at [490, 254] on input "VIC" at bounding box center [486, 258] width 9 height 9
radio input "true"
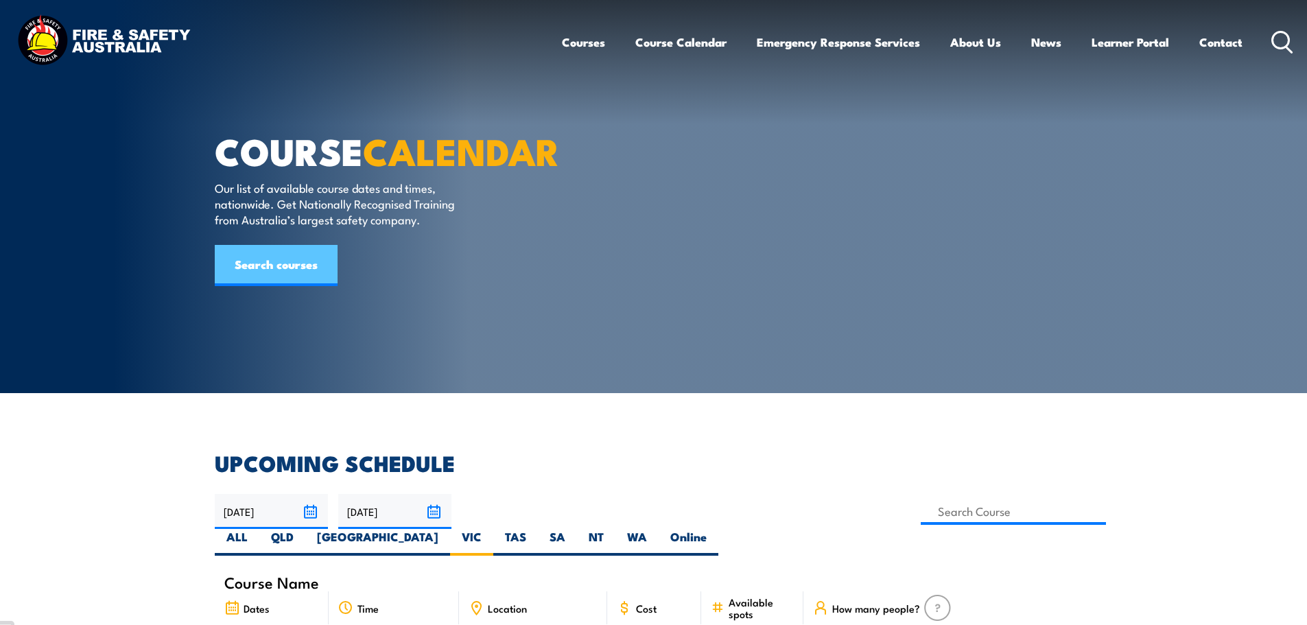
drag, startPoint x: 287, startPoint y: 291, endPoint x: 294, endPoint y: 288, distance: 7.4
click at [287, 286] on link "Search courses" at bounding box center [276, 265] width 123 height 41
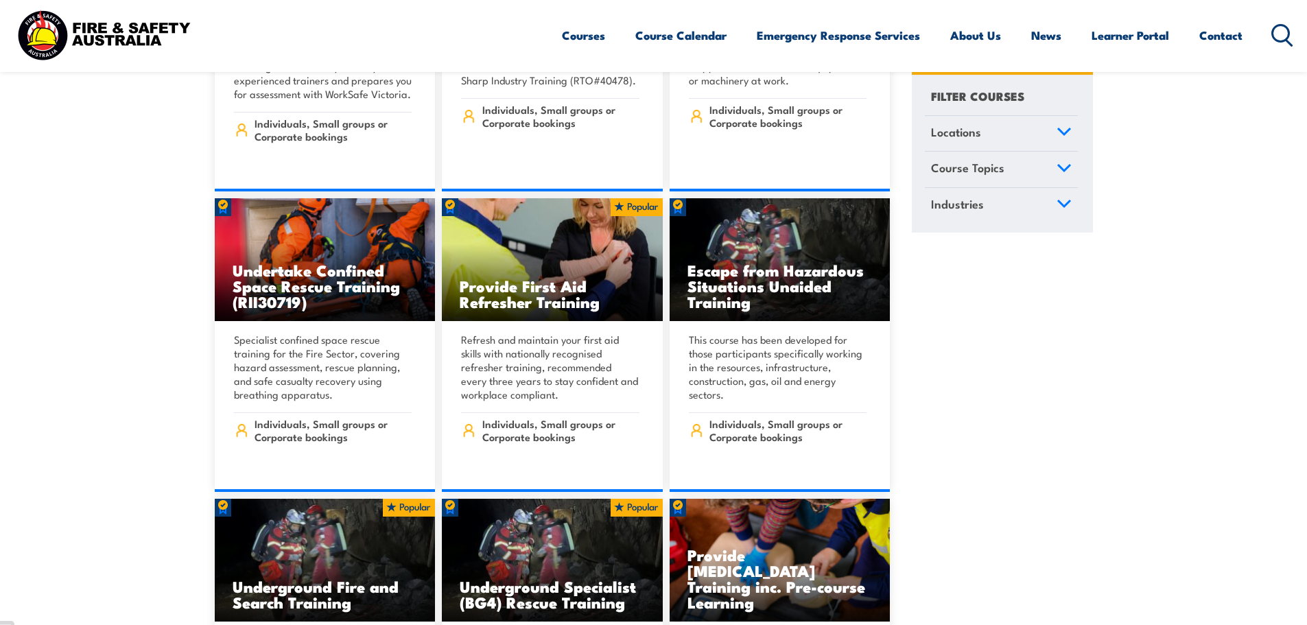
scroll to position [412, 0]
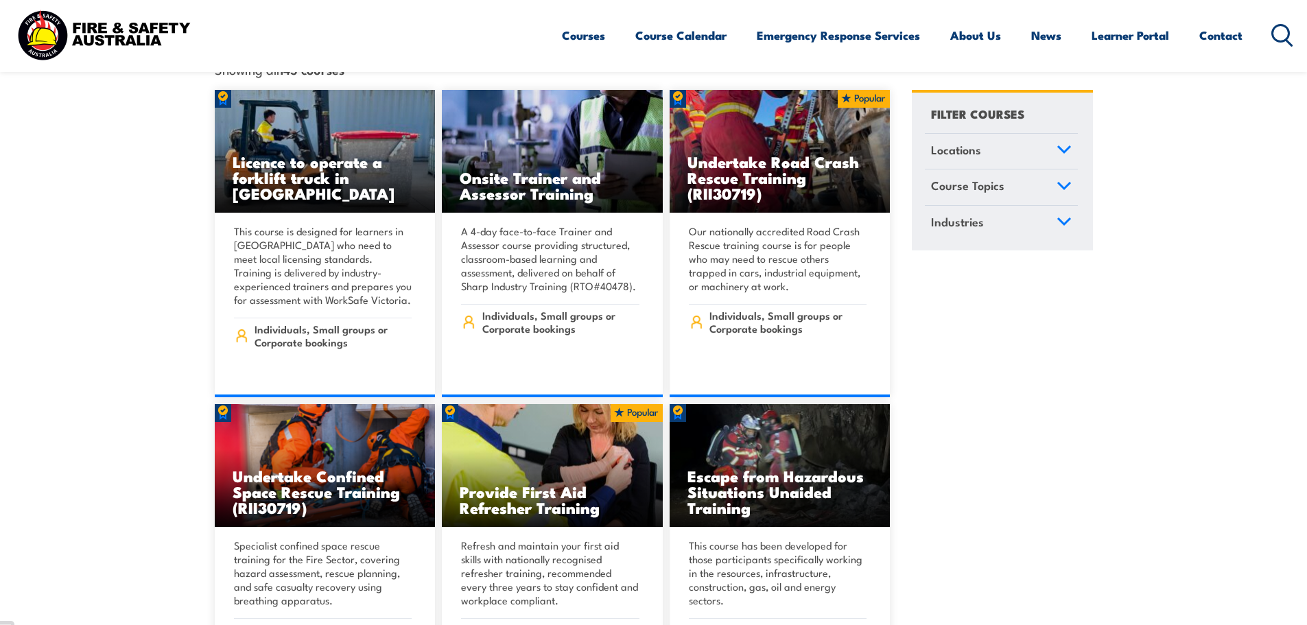
click at [1062, 145] on icon at bounding box center [1063, 150] width 15 height 10
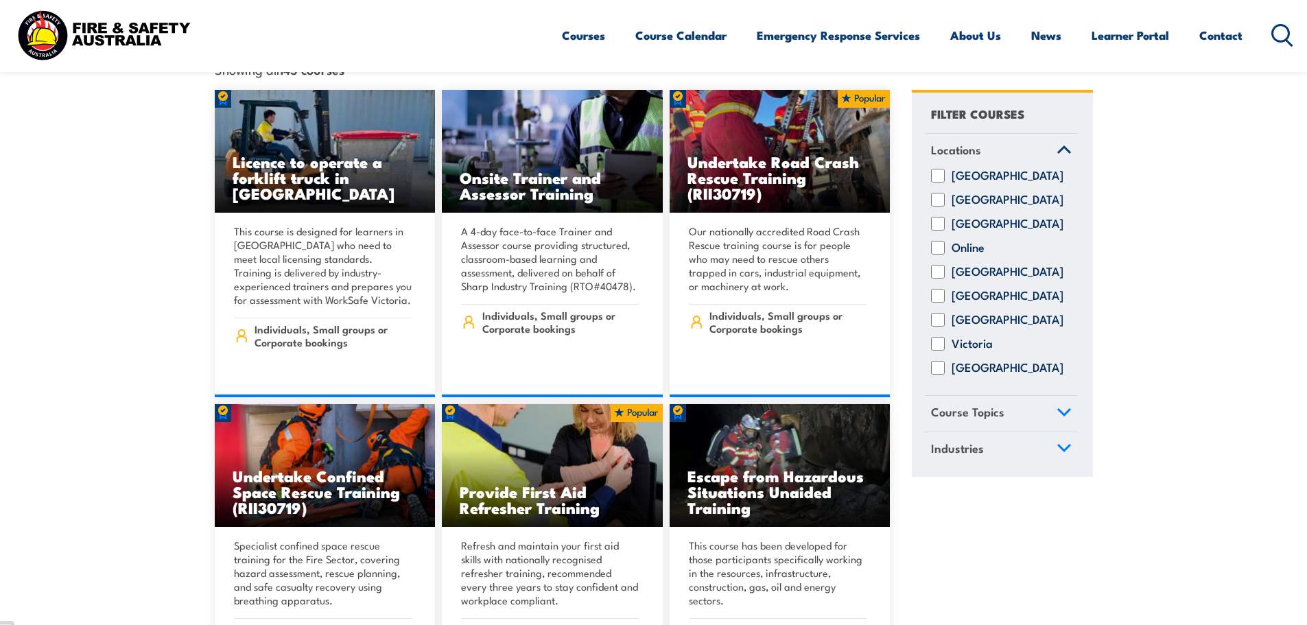
click at [966, 337] on label "Victoria" at bounding box center [971, 344] width 41 height 14
click at [944, 337] on input "Victoria" at bounding box center [938, 344] width 14 height 14
checkbox input "true"
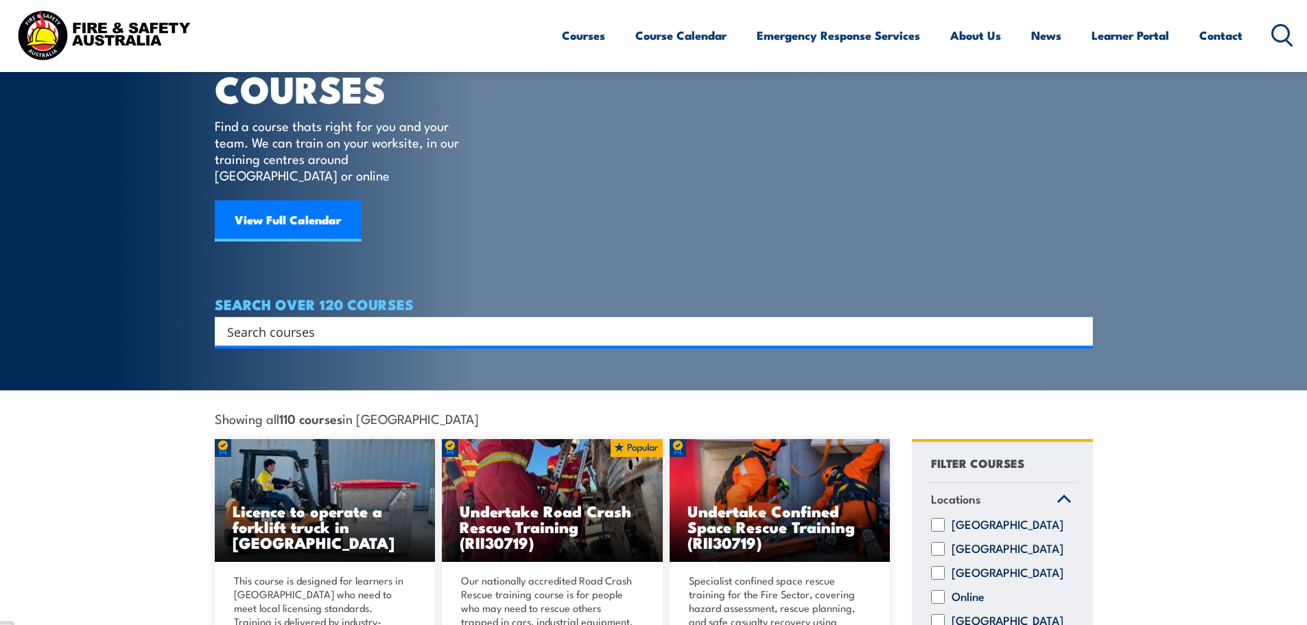
scroll to position [69, 0]
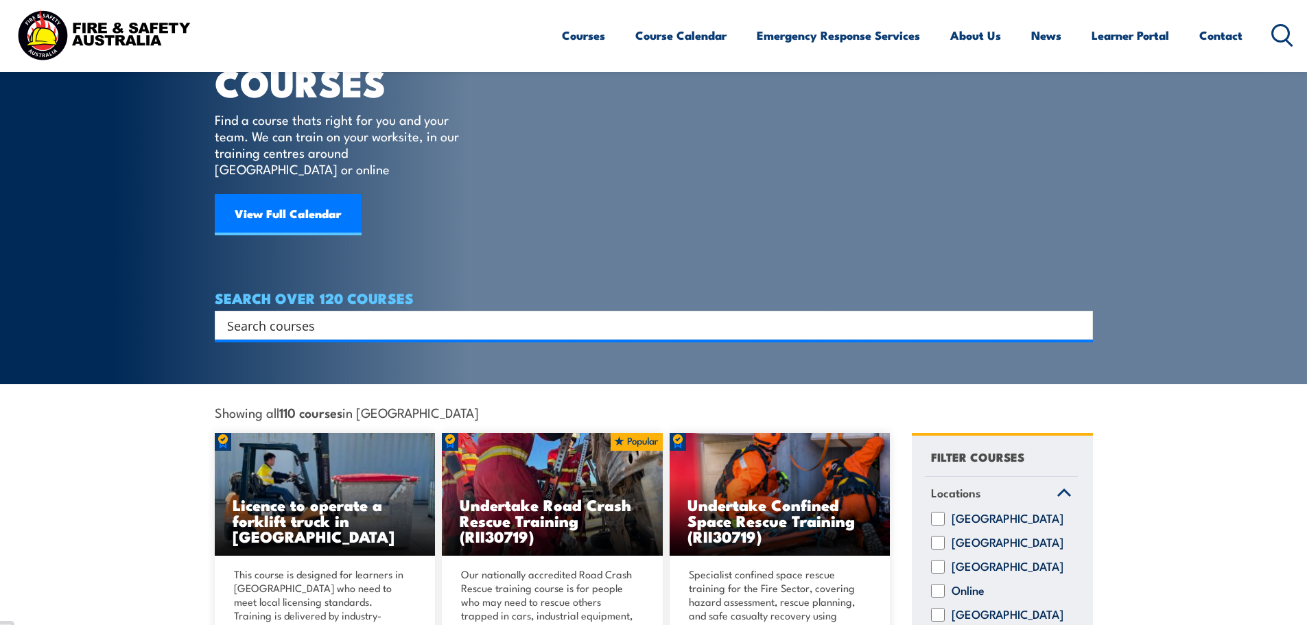
click at [536, 315] on input "Search input" at bounding box center [644, 325] width 835 height 21
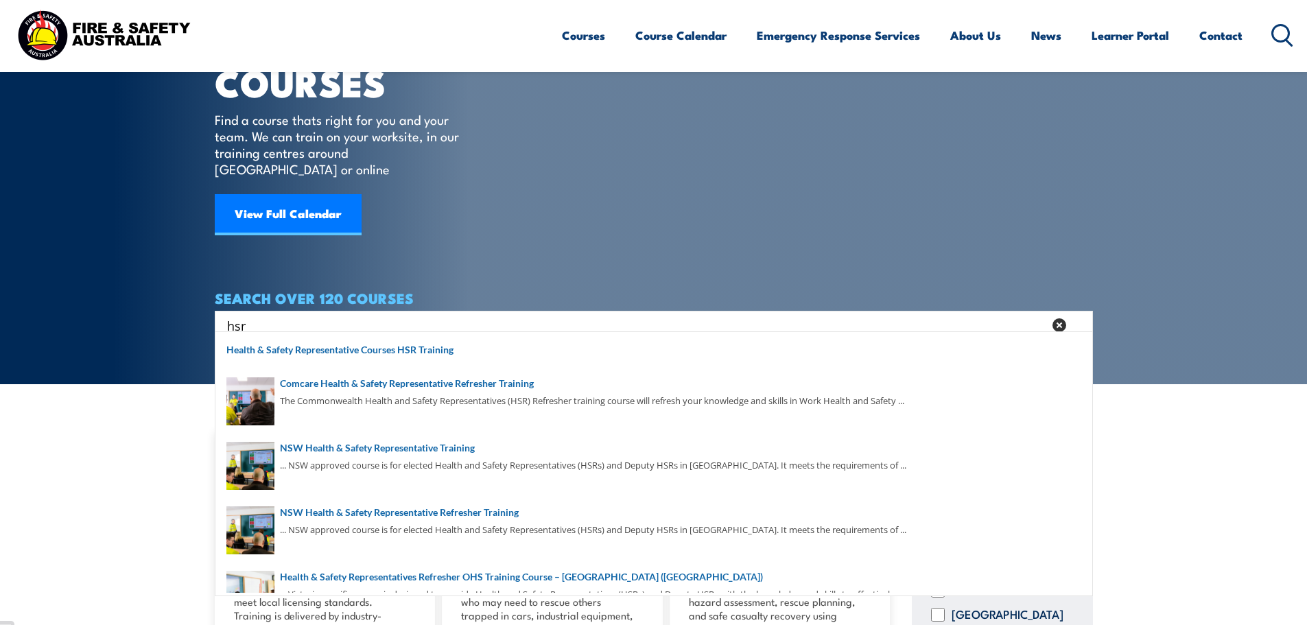
type input "hsr"
click at [137, 23] on img at bounding box center [104, 34] width 180 height 59
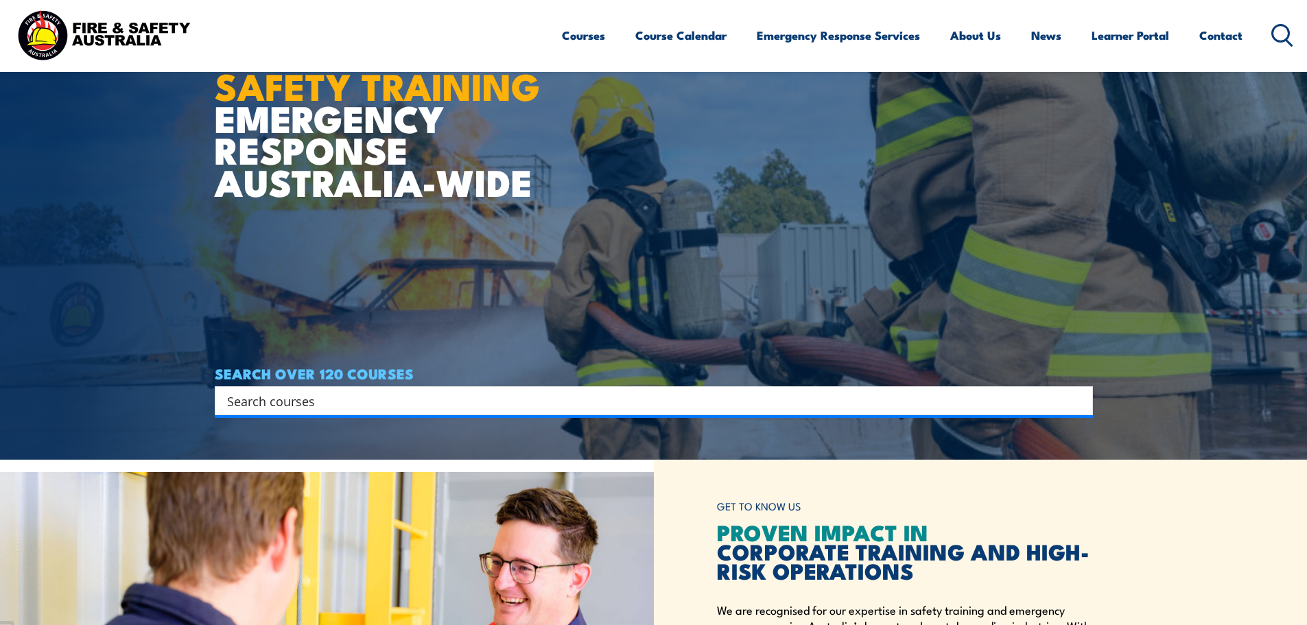
scroll to position [412, 0]
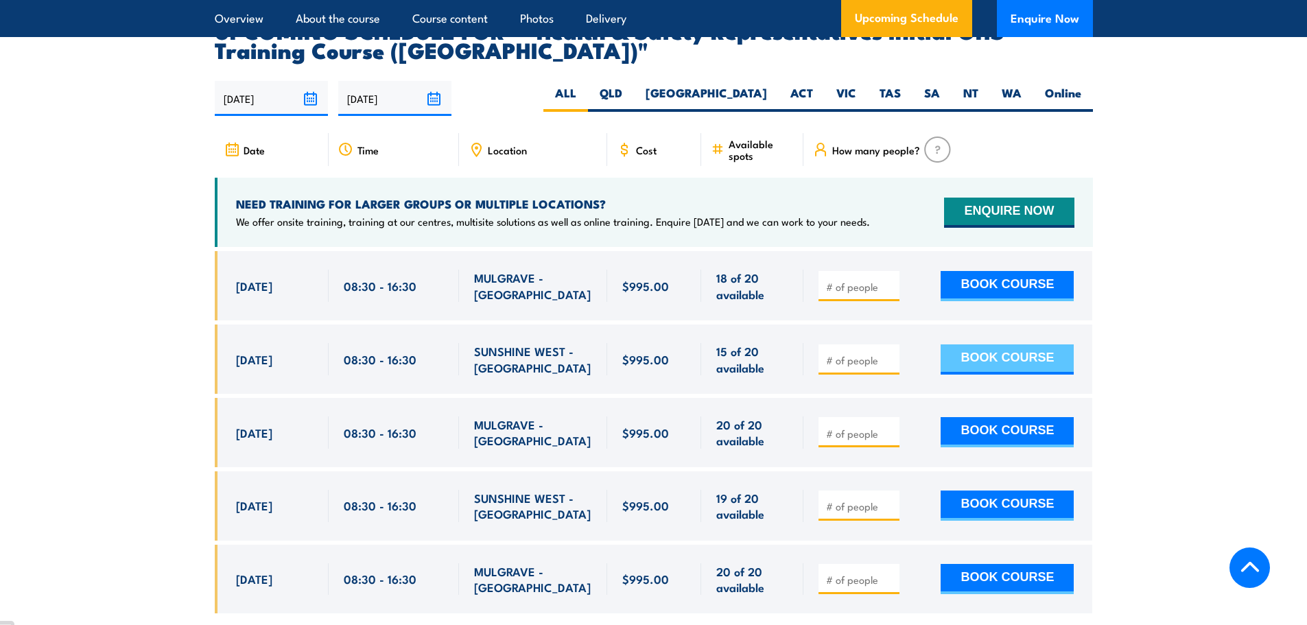
click at [1033, 347] on button "BOOK COURSE" at bounding box center [1006, 359] width 133 height 30
type input "1"
click at [889, 353] on input "1" at bounding box center [860, 360] width 69 height 14
click at [960, 344] on button "BOOK COURSE" at bounding box center [1006, 359] width 133 height 30
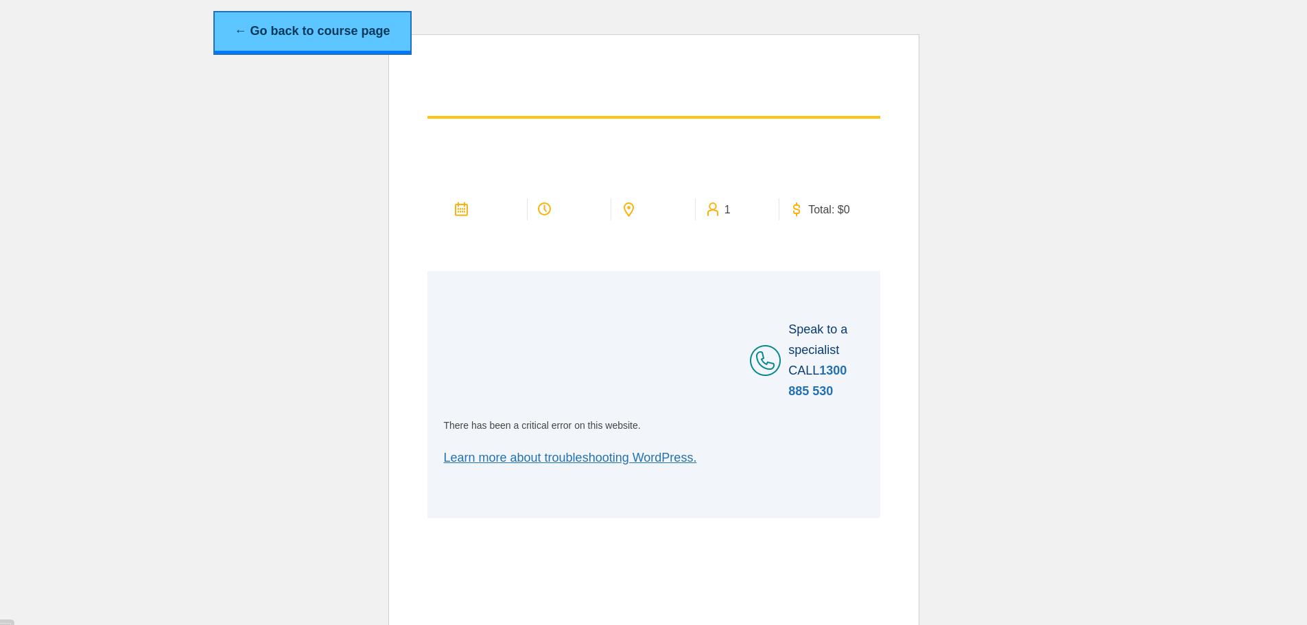
click at [336, 25] on link "← Go back to course page" at bounding box center [312, 32] width 195 height 41
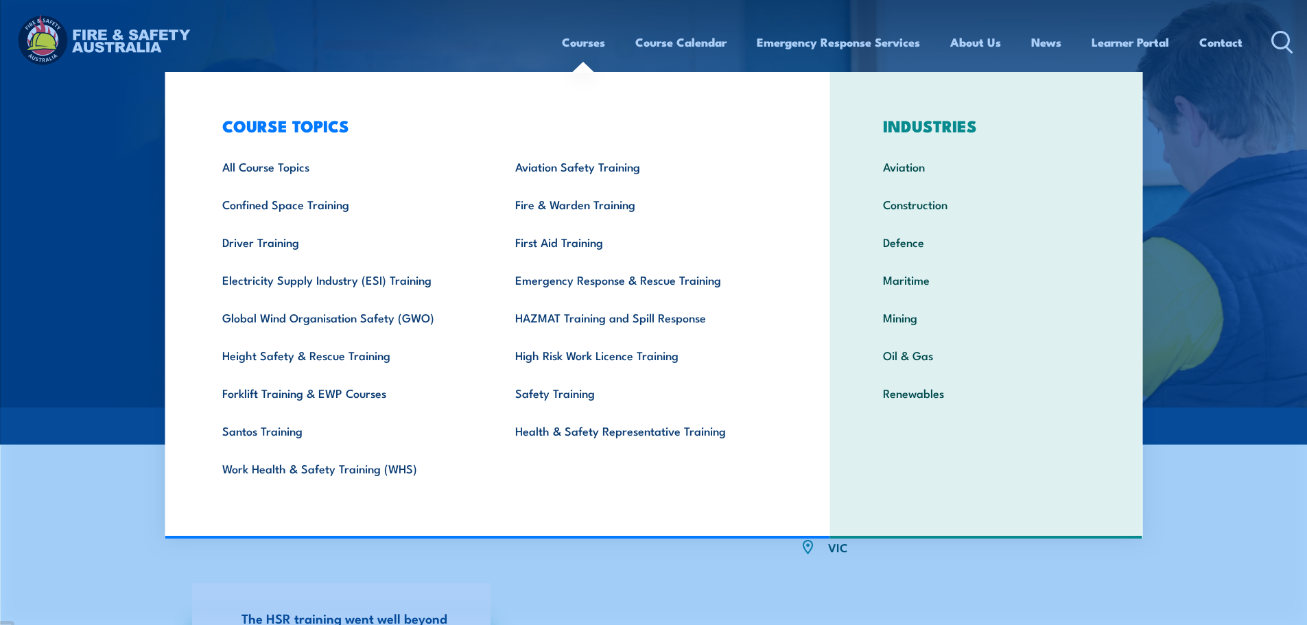
click at [102, 447] on section "Individuals, Small groups or Corporate bookings [GEOGRAPHIC_DATA] WHY CHOOSE TH…" at bounding box center [653, 597] width 1307 height 306
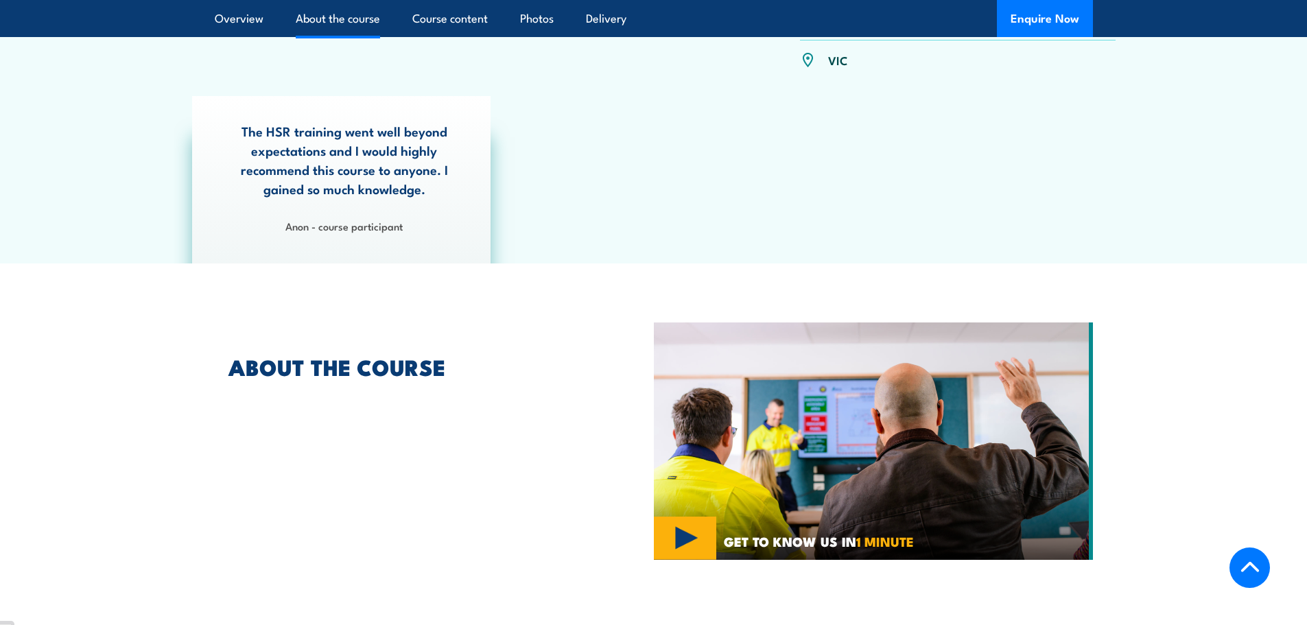
scroll to position [686, 0]
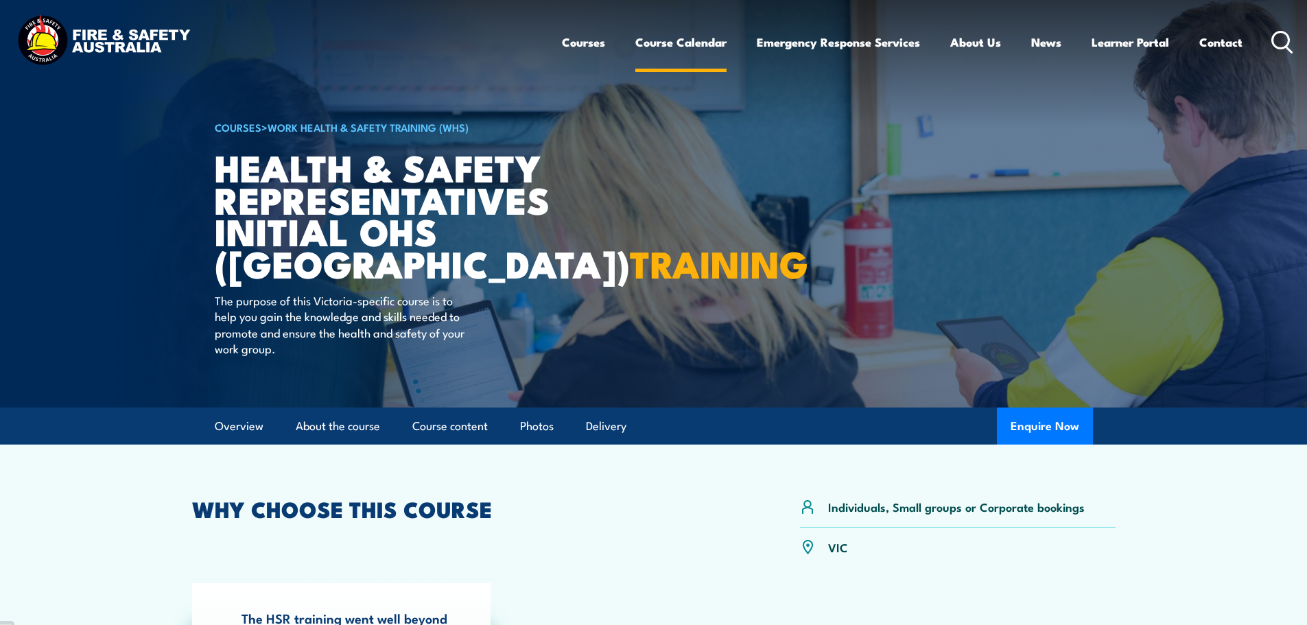
click at [691, 43] on link "Course Calendar" at bounding box center [680, 42] width 91 height 36
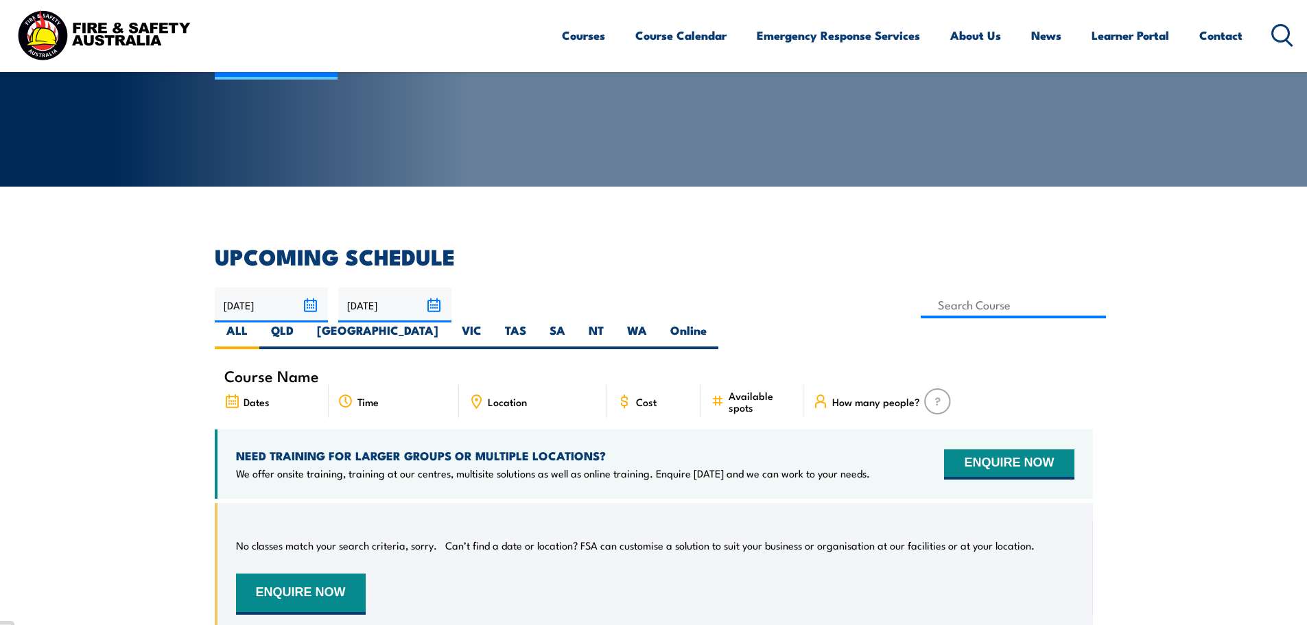
scroll to position [206, 0]
click at [493, 323] on label "VIC" at bounding box center [471, 336] width 43 height 27
click at [490, 323] on input "VIC" at bounding box center [486, 327] width 9 height 9
radio input "true"
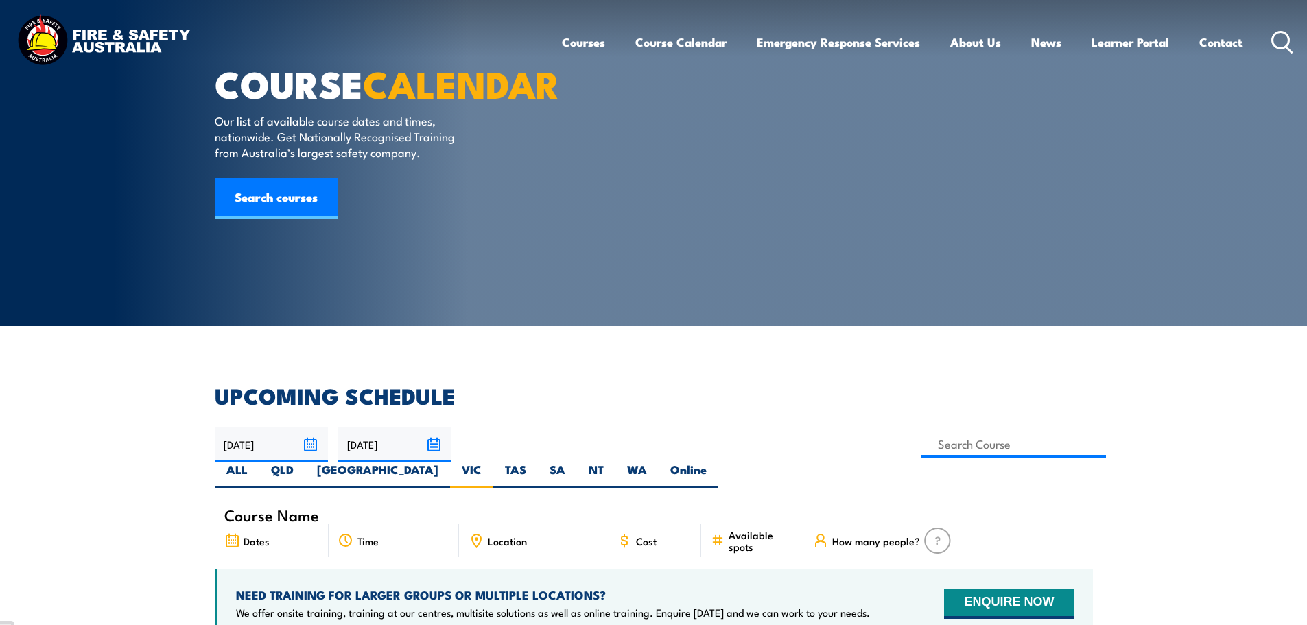
scroll to position [0, 0]
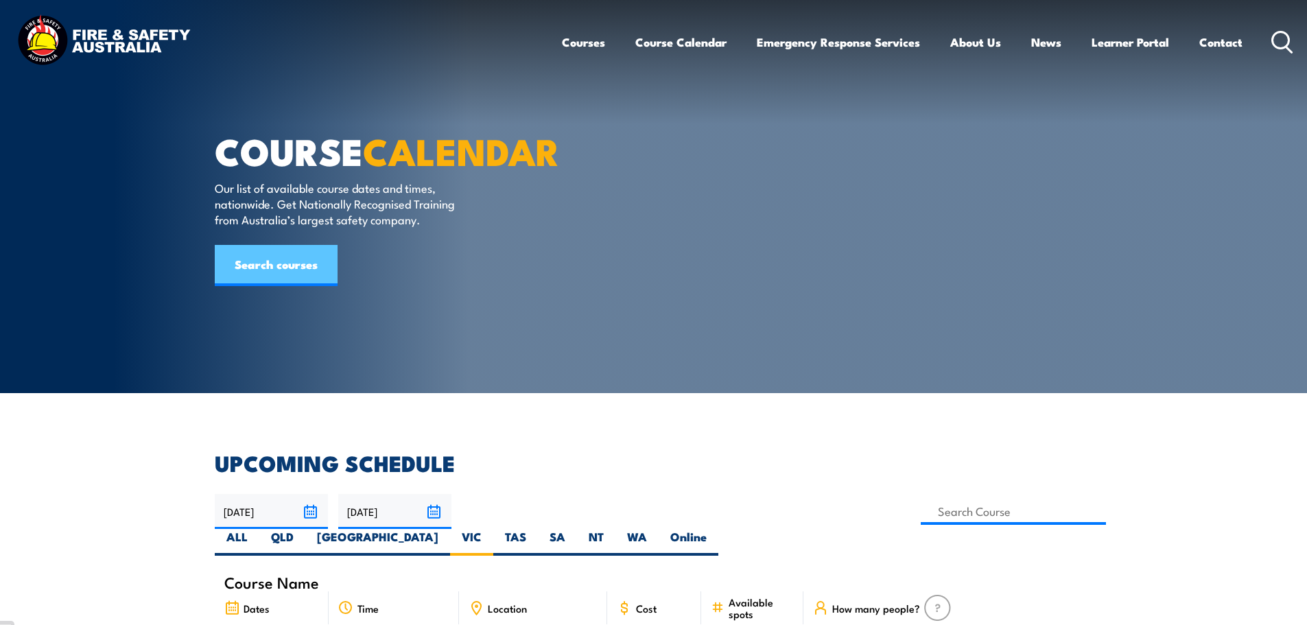
click at [283, 286] on link "Search courses" at bounding box center [276, 265] width 123 height 41
click at [301, 282] on link "Search courses" at bounding box center [276, 265] width 123 height 41
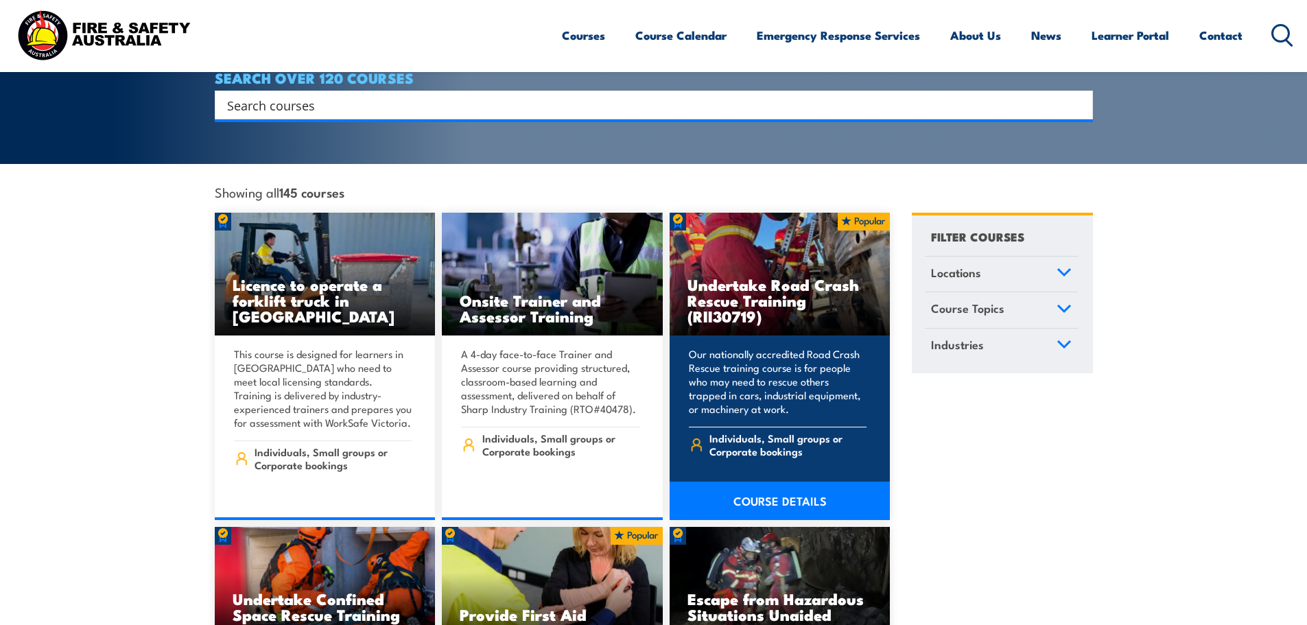
scroll to position [137, 0]
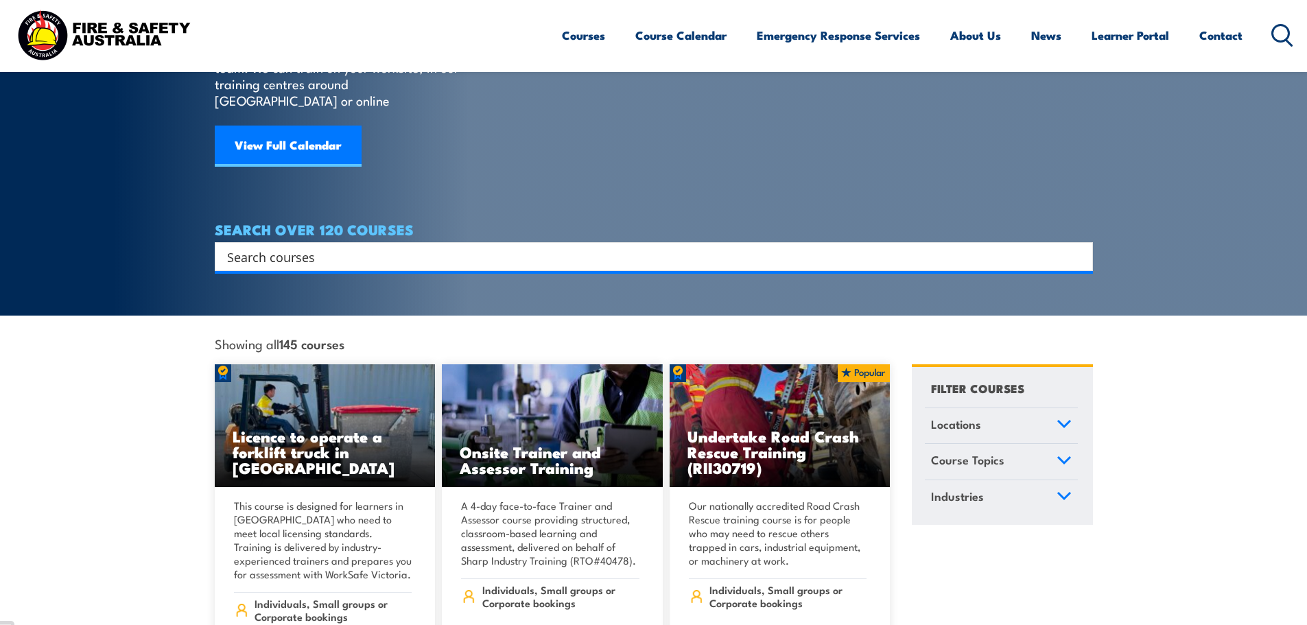
click at [990, 408] on link "Locations" at bounding box center [1001, 426] width 153 height 36
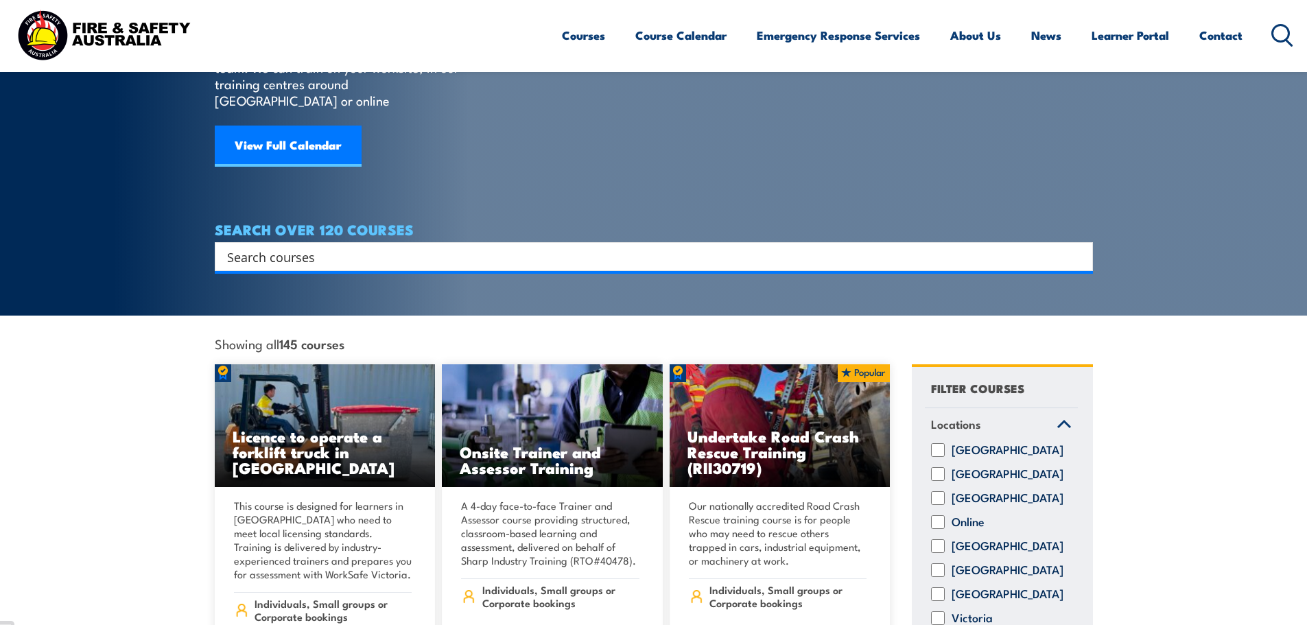
click at [959, 611] on label "Victoria" at bounding box center [971, 618] width 41 height 14
click at [944, 611] on input "Victoria" at bounding box center [938, 618] width 14 height 14
checkbox input "true"
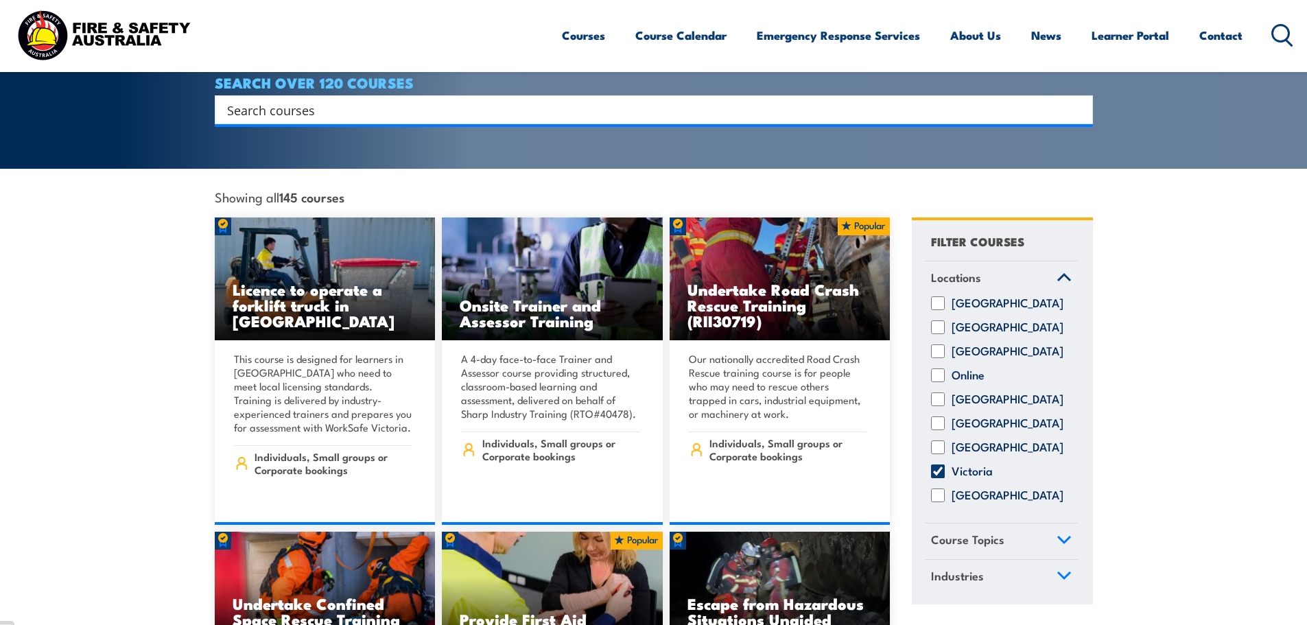
scroll to position [412, 0]
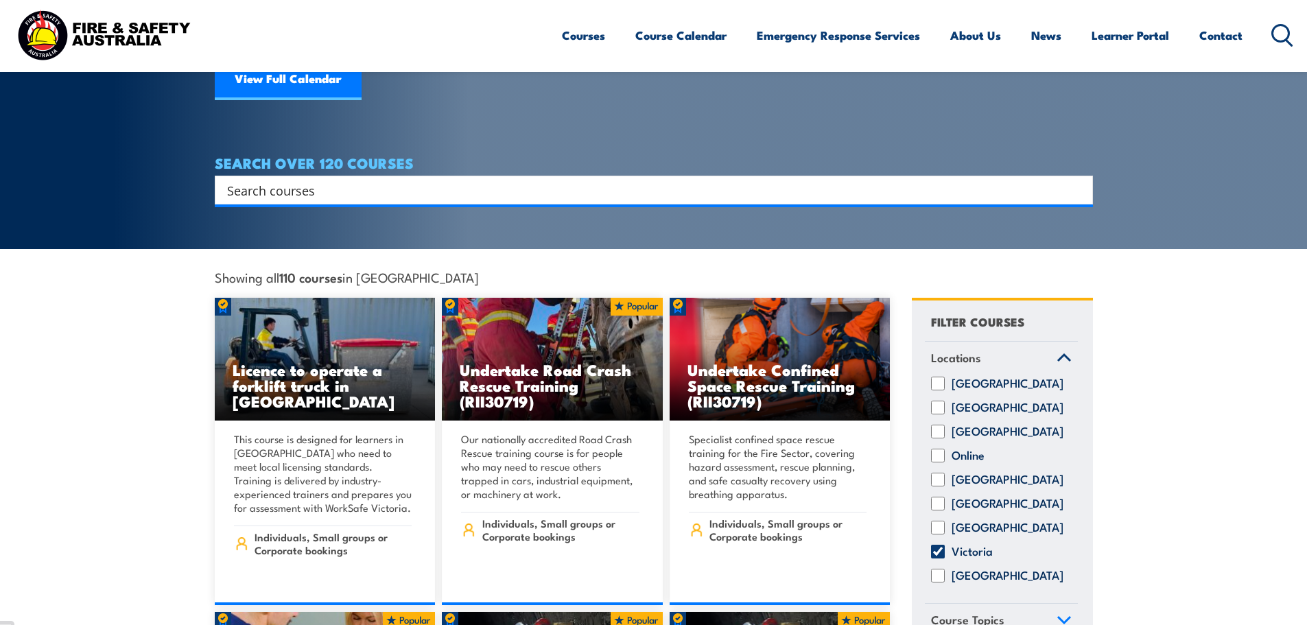
scroll to position [69, 0]
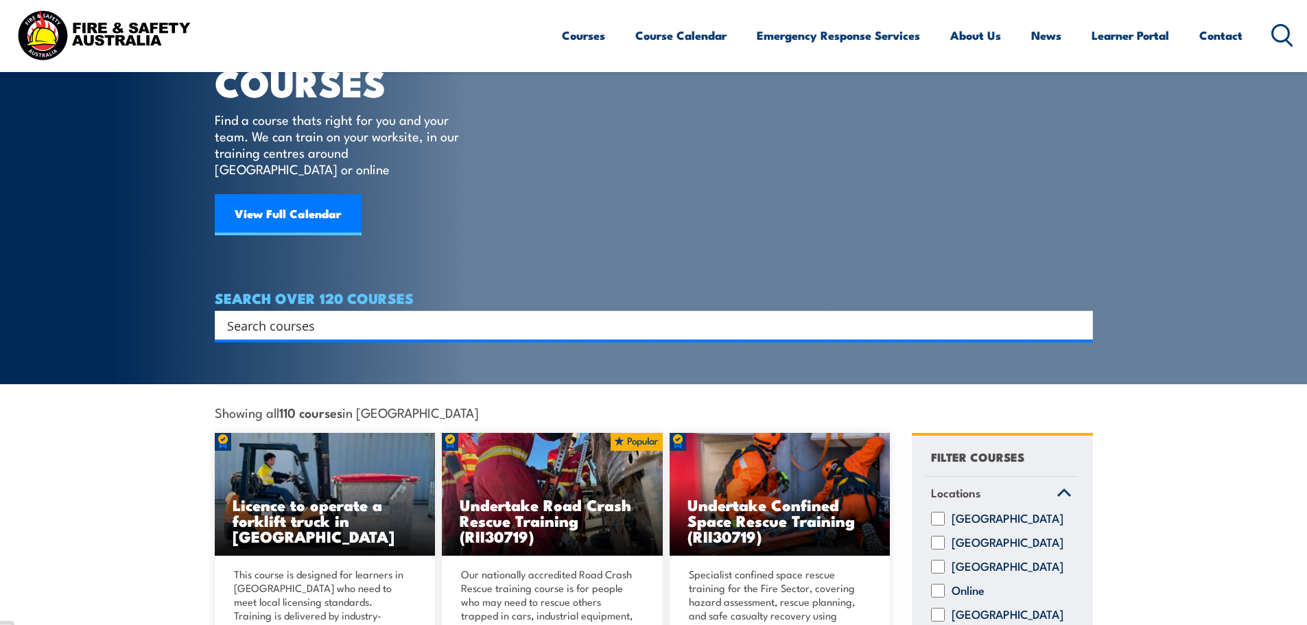
click at [374, 318] on input "Search input" at bounding box center [644, 325] width 835 height 21
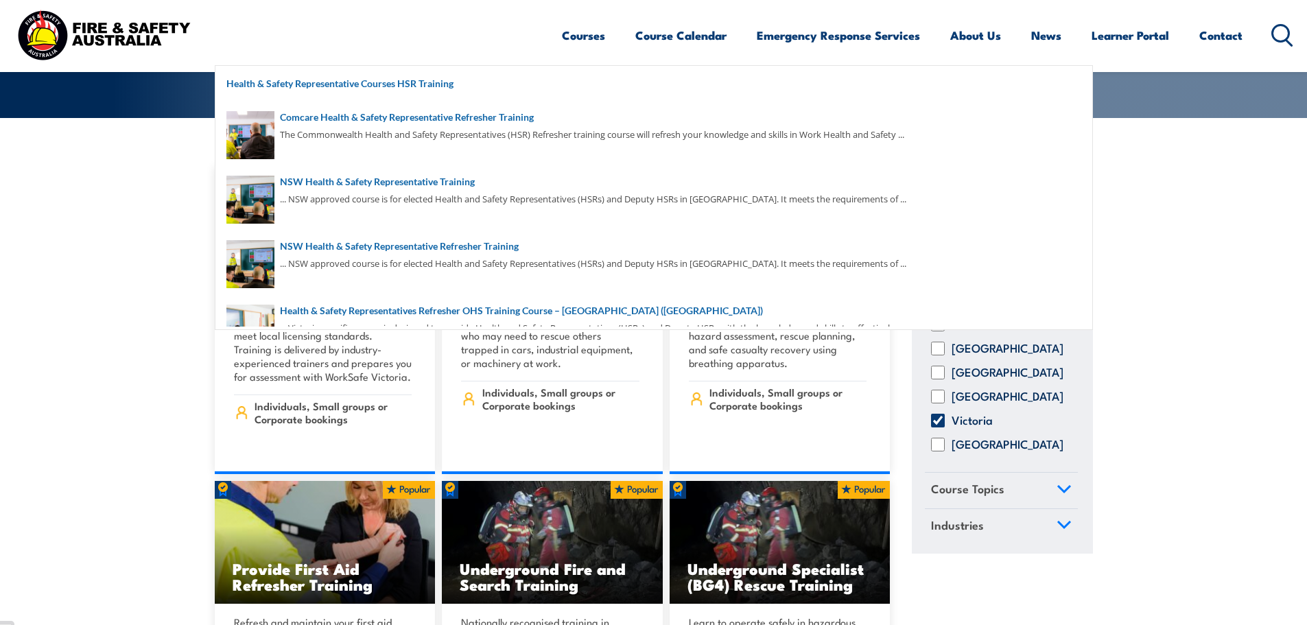
scroll to position [343, 0]
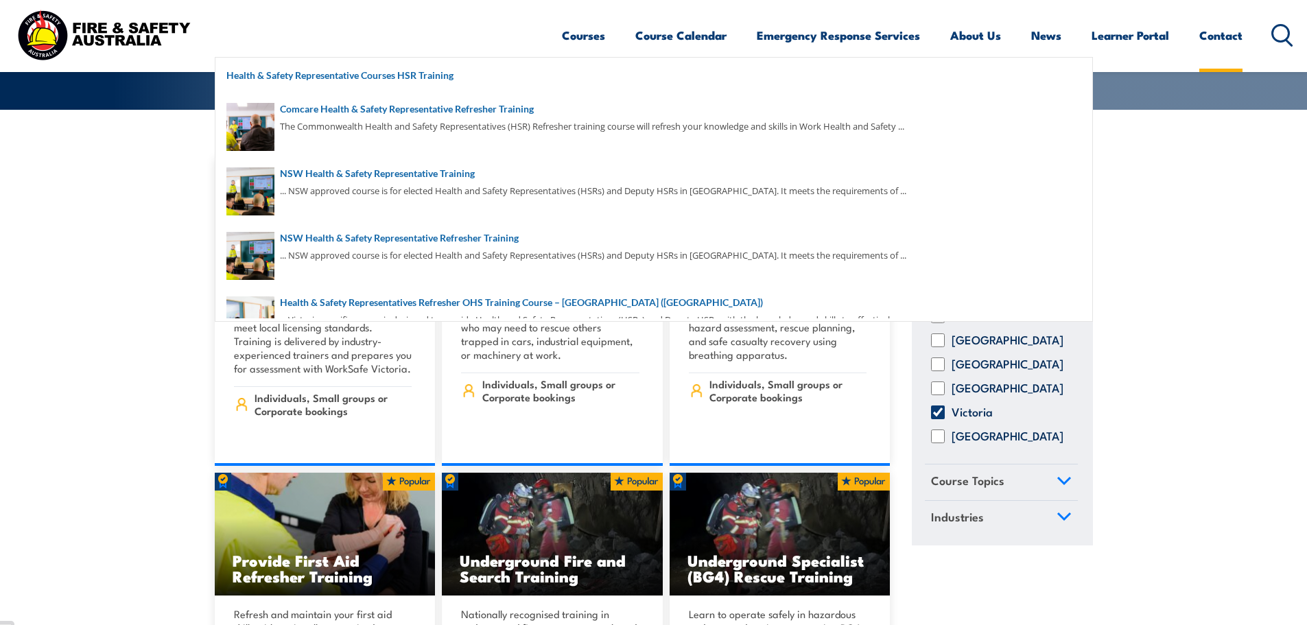
type input "HSR"
click at [1200, 47] on link "Contact" at bounding box center [1220, 35] width 43 height 36
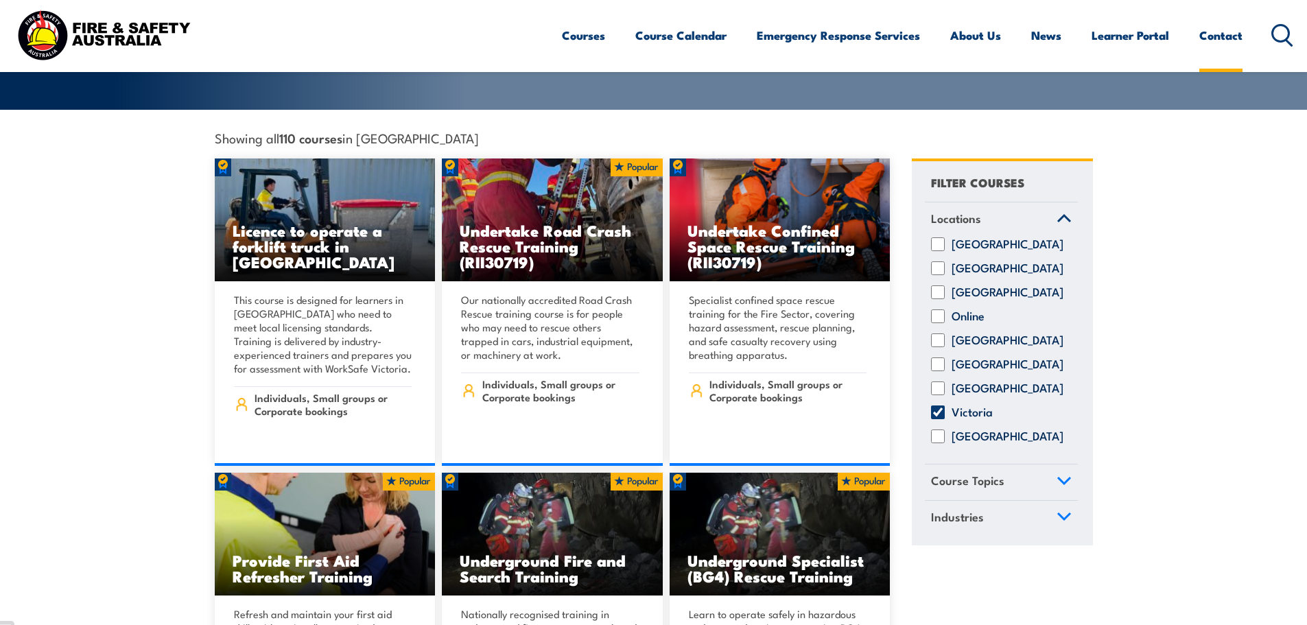
click at [1207, 42] on link "Contact" at bounding box center [1220, 35] width 43 height 36
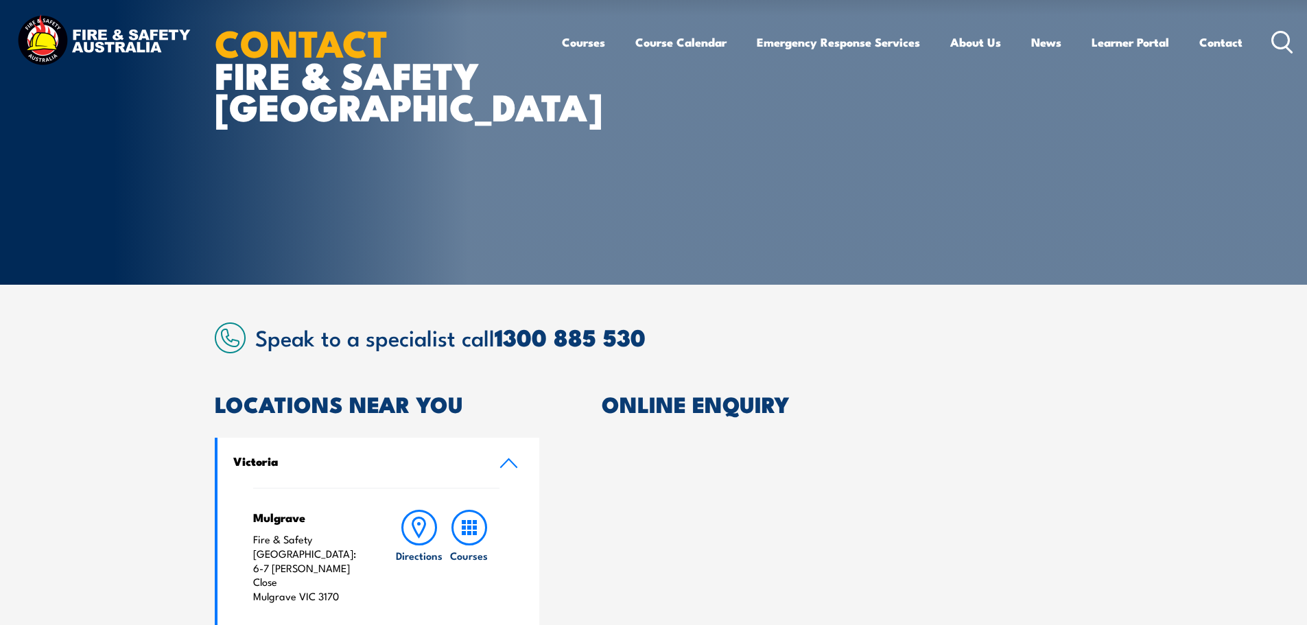
scroll to position [137, 0]
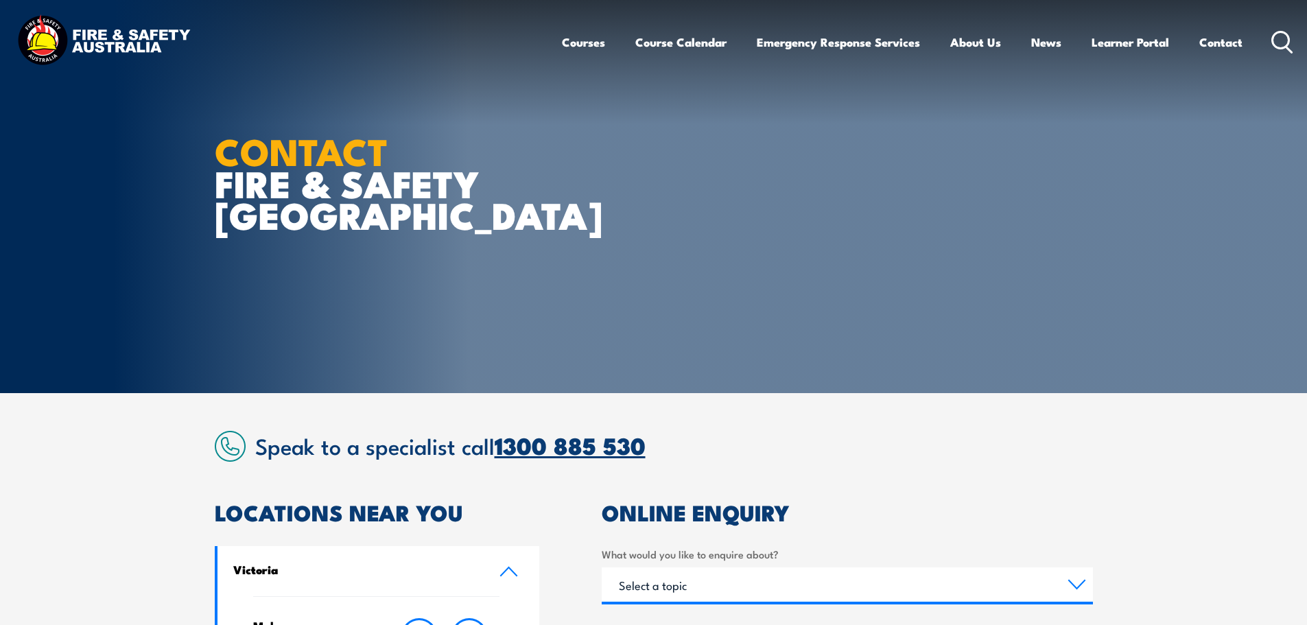
click at [559, 454] on link "1300 885 530" at bounding box center [570, 445] width 151 height 36
drag, startPoint x: 89, startPoint y: 34, endPoint x: 144, endPoint y: 40, distance: 55.2
click at [89, 34] on img at bounding box center [104, 41] width 180 height 59
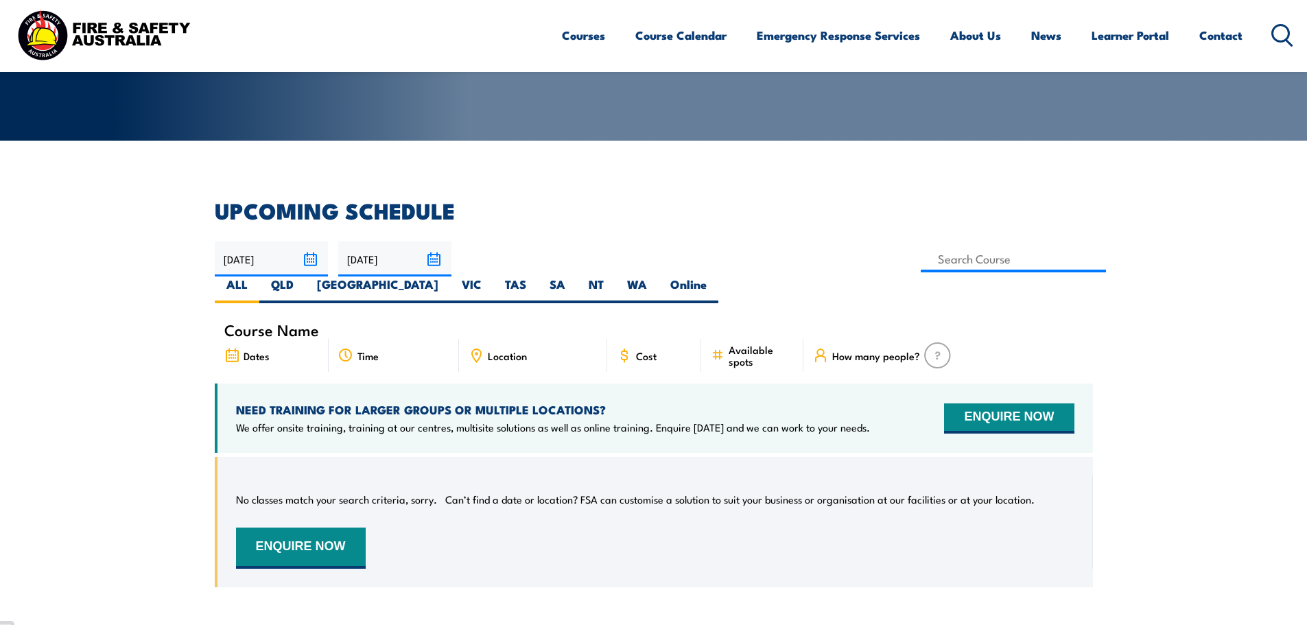
scroll to position [274, 0]
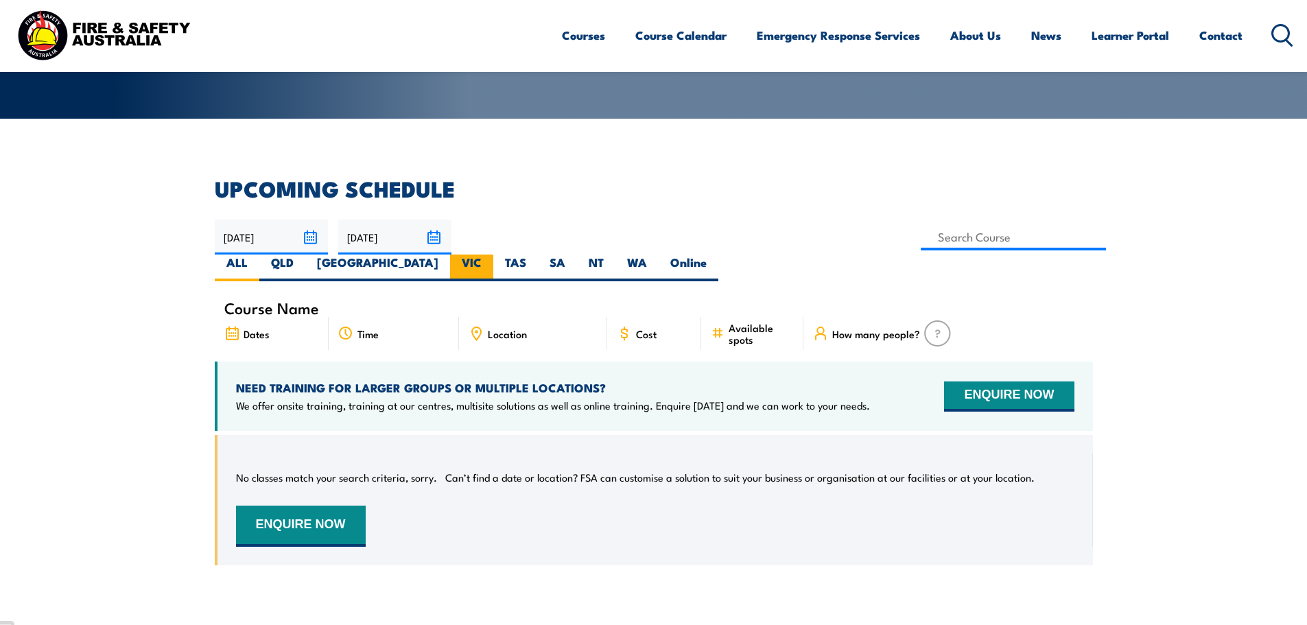
click at [493, 254] on label "VIC" at bounding box center [471, 267] width 43 height 27
click at [490, 254] on input "VIC" at bounding box center [486, 258] width 9 height 9
radio input "true"
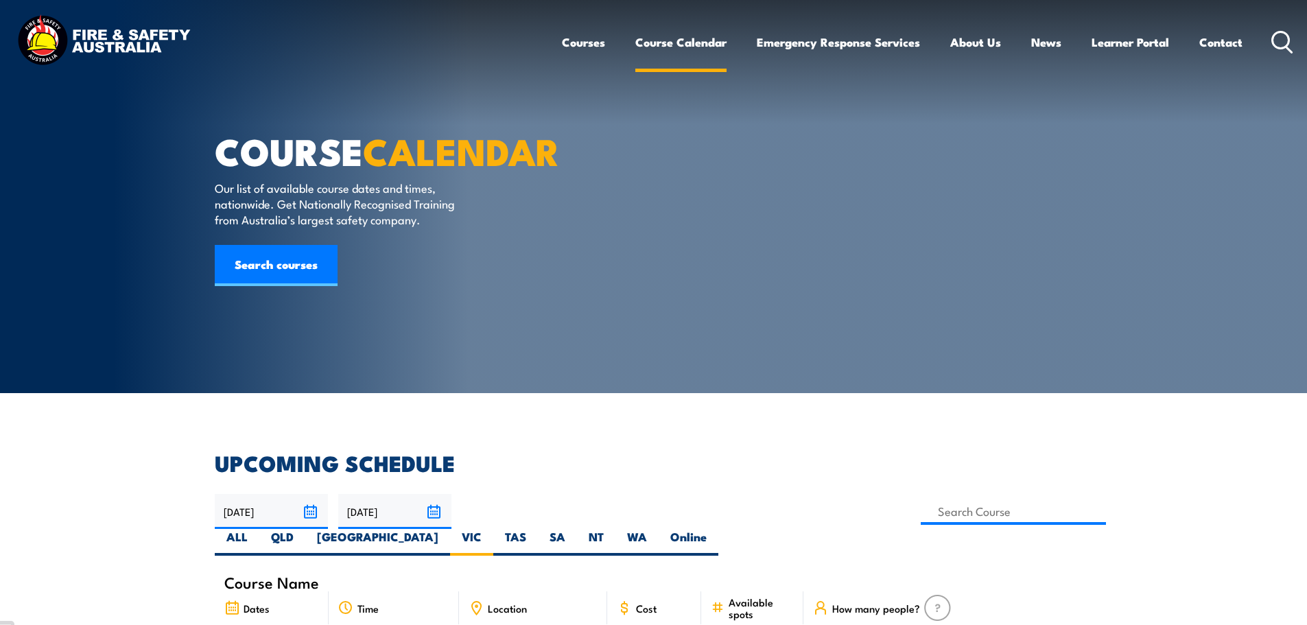
click at [697, 41] on link "Course Calendar" at bounding box center [680, 42] width 91 height 36
click at [698, 30] on link "Course Calendar" at bounding box center [680, 42] width 91 height 36
click at [659, 58] on link "Course Calendar" at bounding box center [680, 42] width 91 height 36
click at [314, 286] on link "Search courses" at bounding box center [276, 265] width 123 height 41
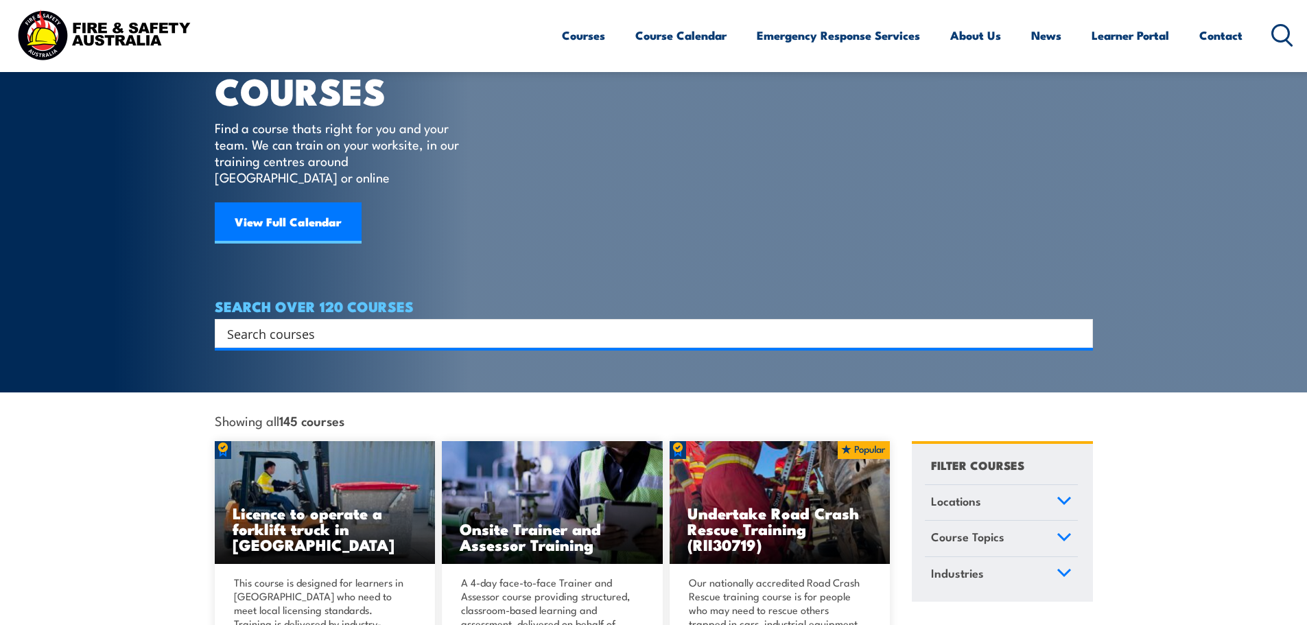
scroll to position [69, 0]
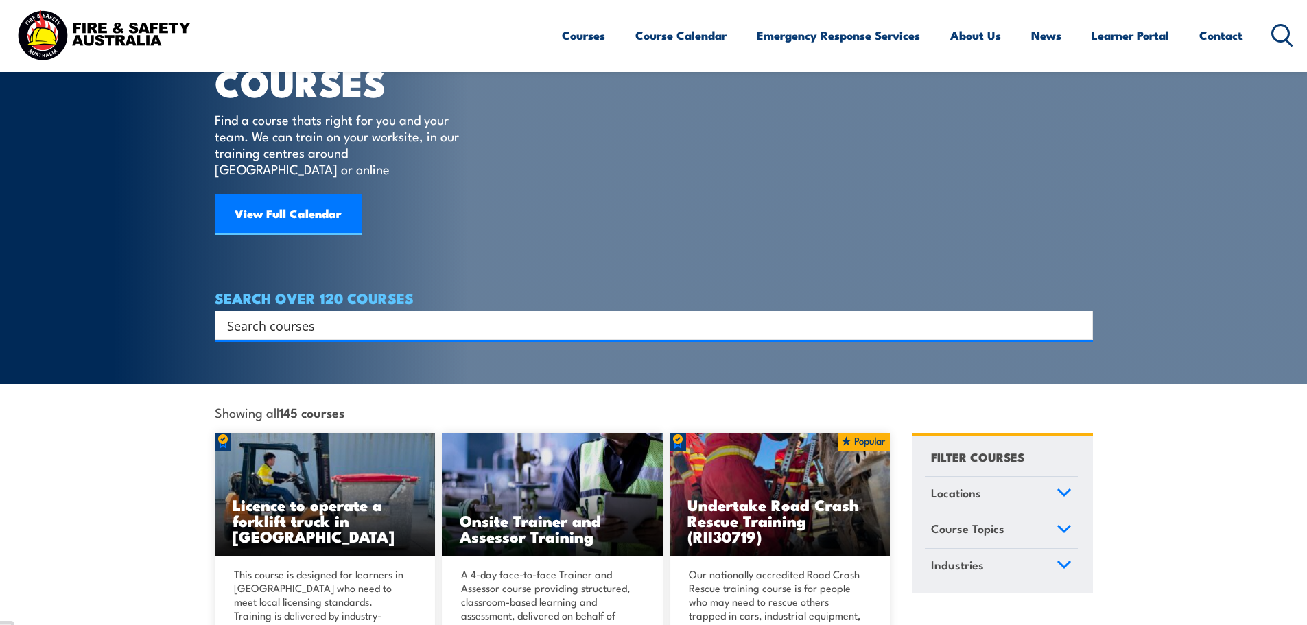
click at [581, 315] on input "Search input" at bounding box center [644, 325] width 835 height 21
type input "hsr initial vic"
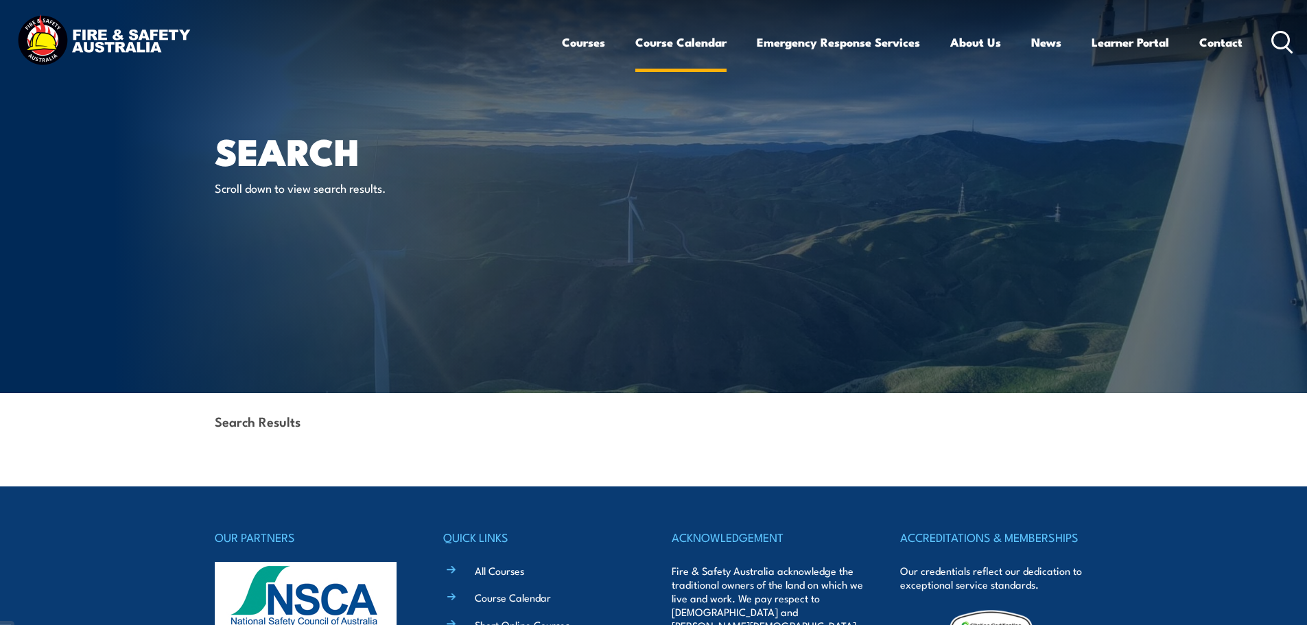
click at [696, 26] on link "Course Calendar" at bounding box center [680, 42] width 91 height 36
